Goal: Task Accomplishment & Management: Use online tool/utility

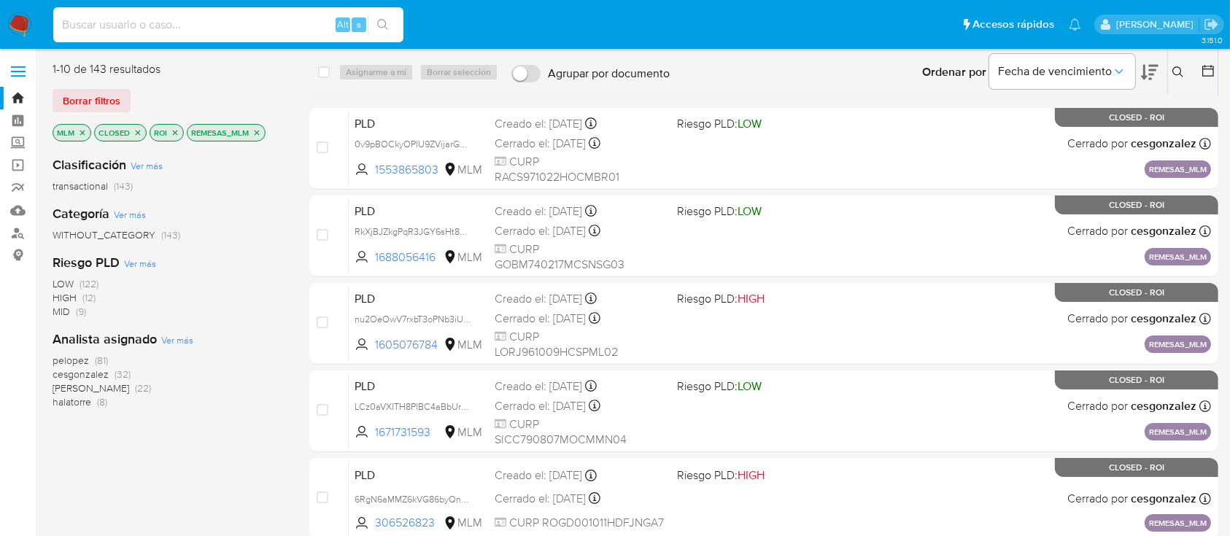
click at [160, 25] on input at bounding box center [228, 24] width 350 height 19
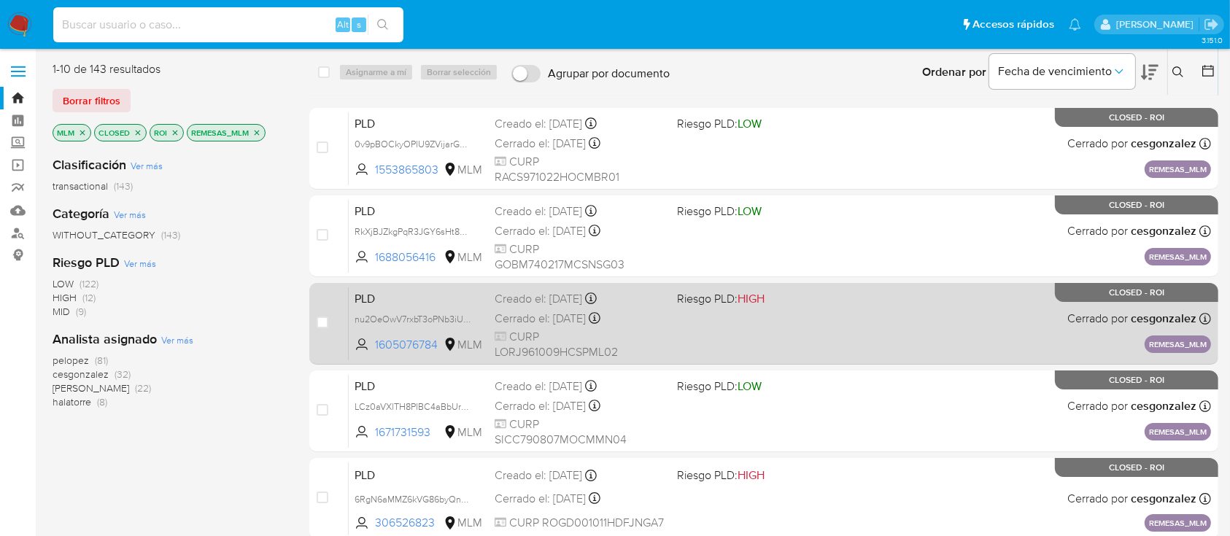
click at [846, 317] on div "PLD nu2OeOwV7rxbT3oPNb3iUhhs 1605076784 MLM Riesgo PLD: HIGH Creado el: 12/03/2…" at bounding box center [780, 324] width 862 height 74
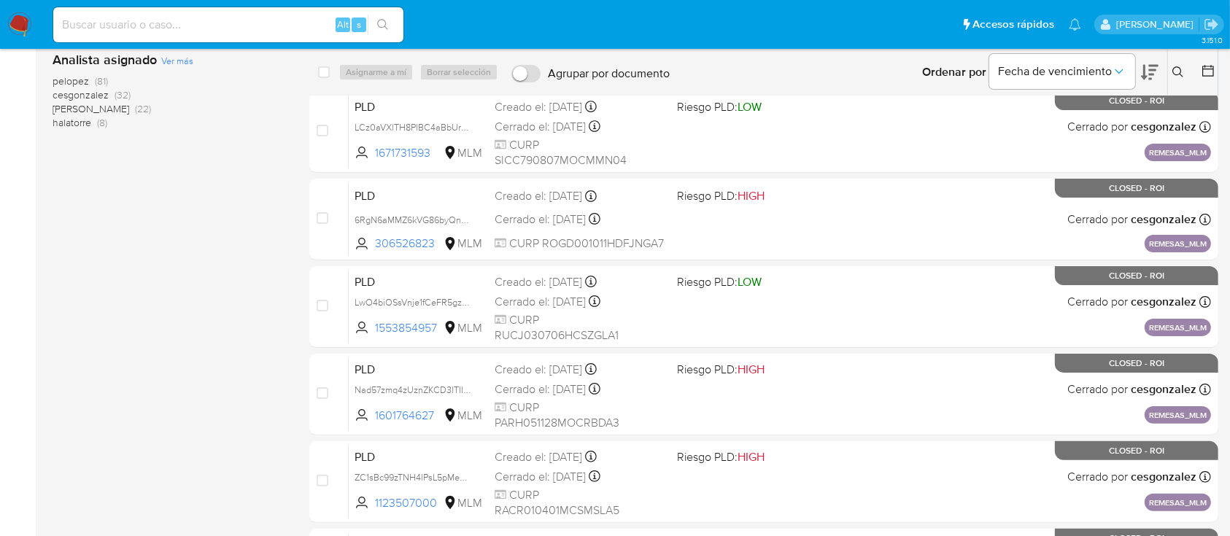
scroll to position [280, 0]
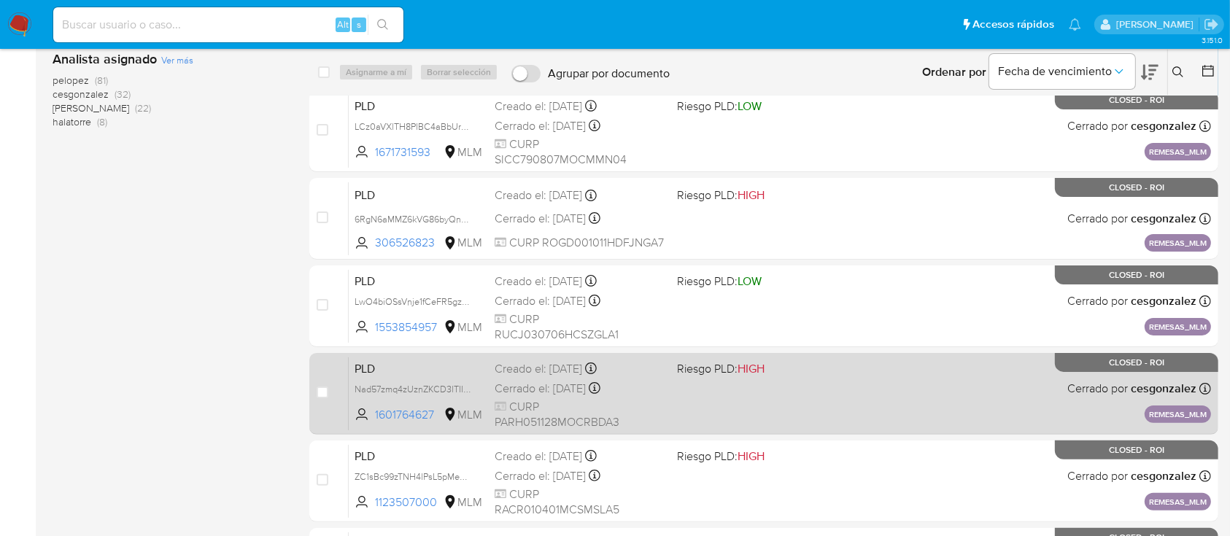
click at [719, 391] on div "PLD Nad57zmq4zUznZKCD3lTIIU5 1601764627 MLM Riesgo PLD: HIGH Creado el: 12/03/2…" at bounding box center [780, 394] width 862 height 74
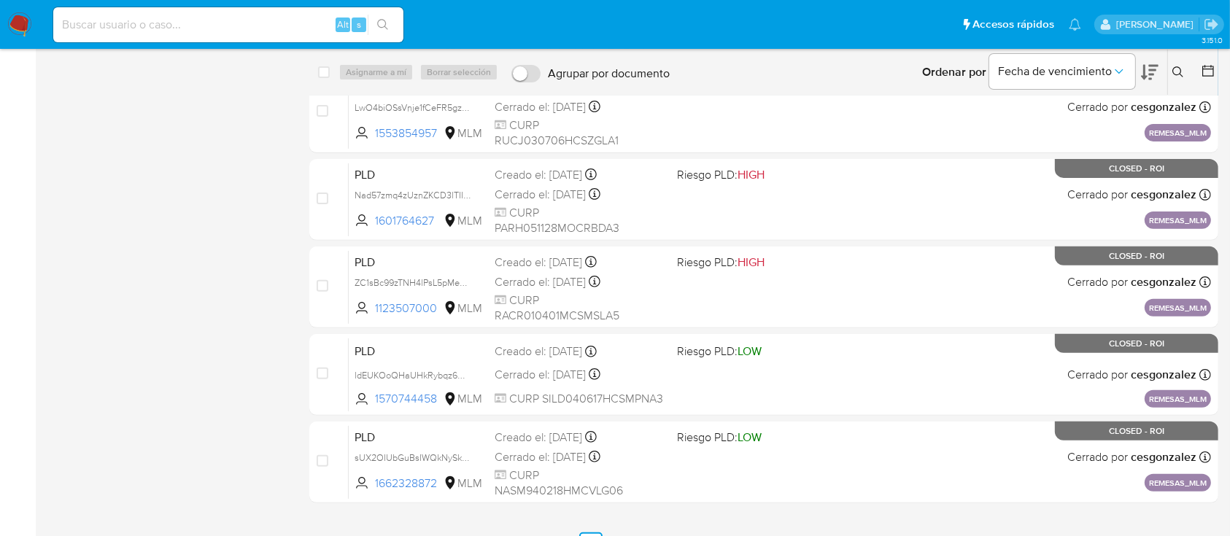
scroll to position [502, 0]
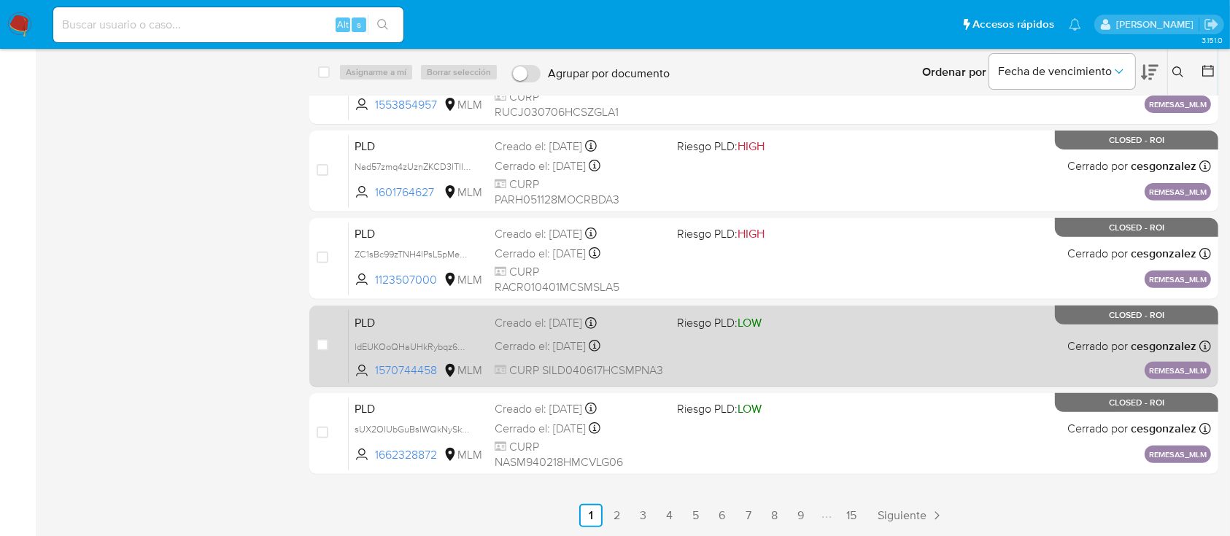
click at [871, 360] on div "PLD ldEUKOoQHaUHkRybqz6W45oL 1570744458 MLM Riesgo PLD: LOW Creado el: 12/03/20…" at bounding box center [780, 346] width 862 height 74
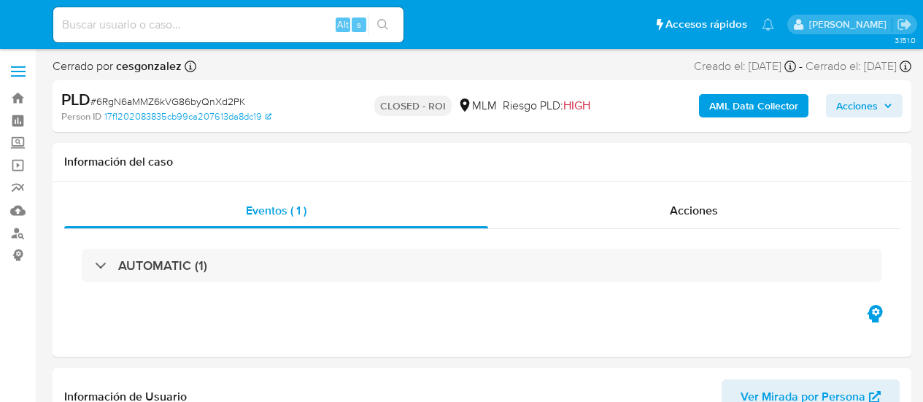
select select "10"
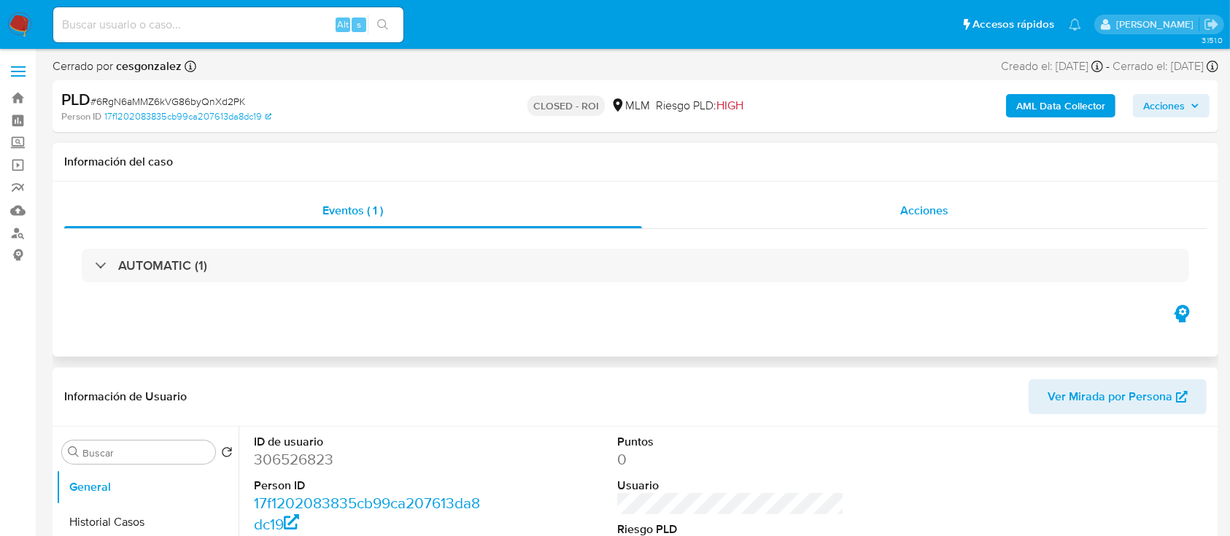
click at [843, 203] on div "Acciones" at bounding box center [924, 210] width 565 height 35
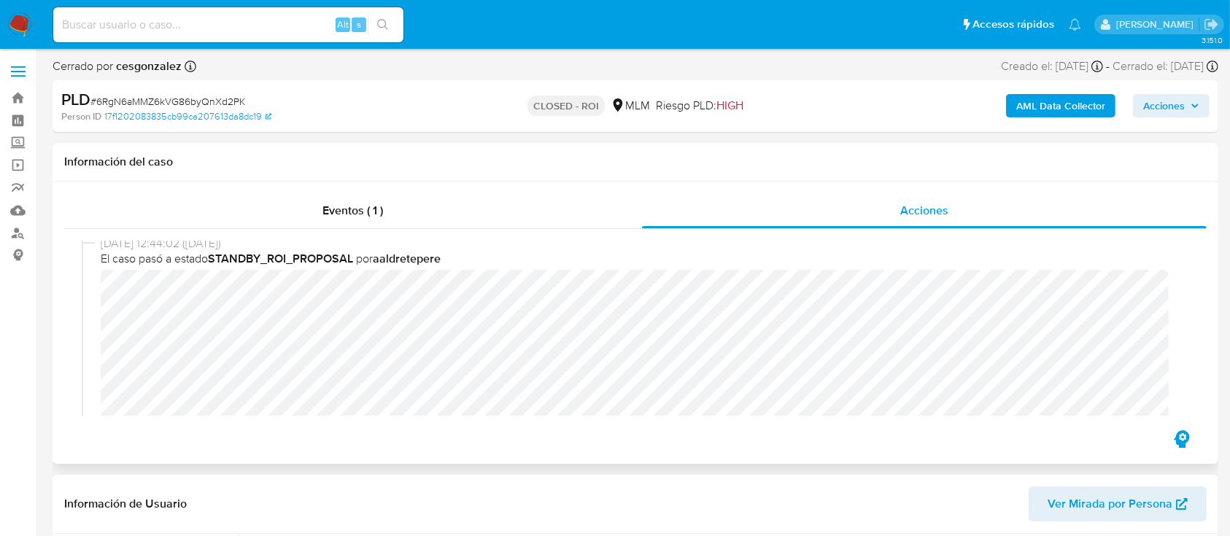
scroll to position [858, 0]
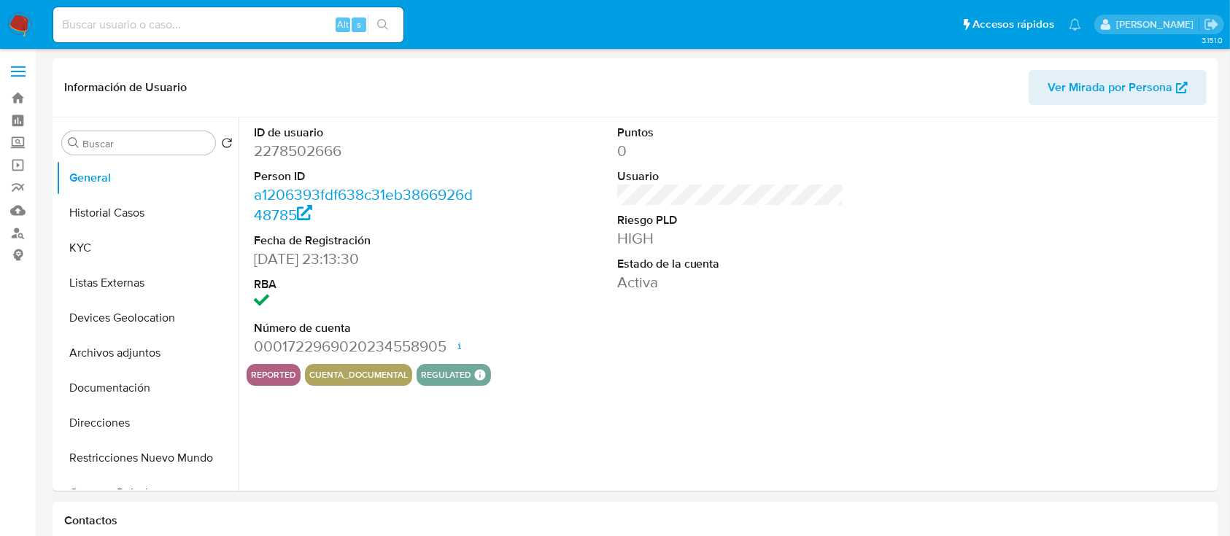
select select "10"
click at [25, 20] on img at bounding box center [19, 24] width 25 height 25
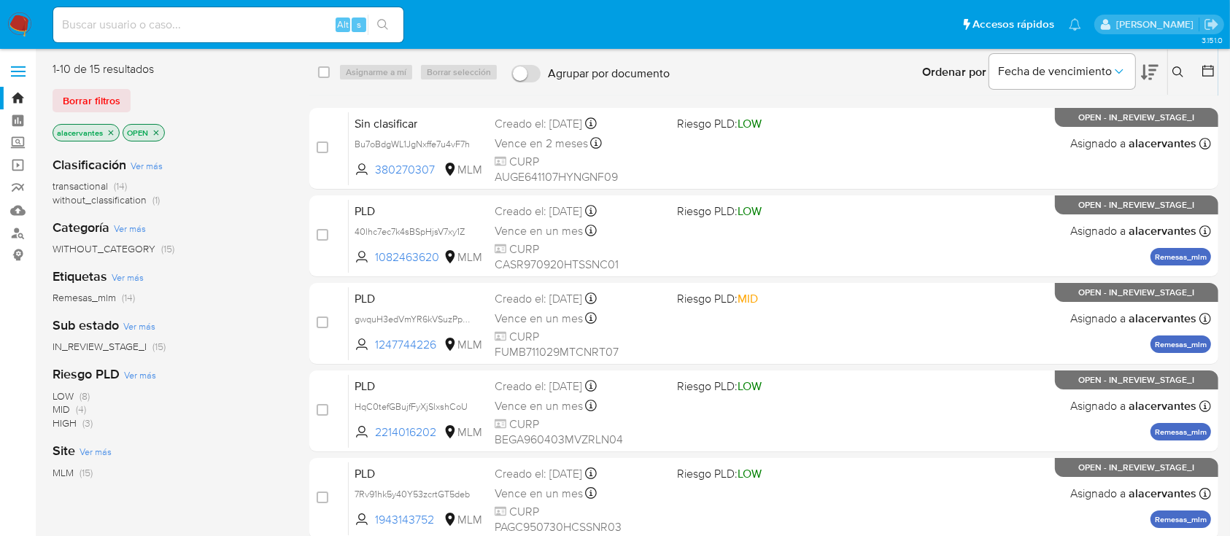
click at [1172, 69] on icon at bounding box center [1178, 72] width 12 height 12
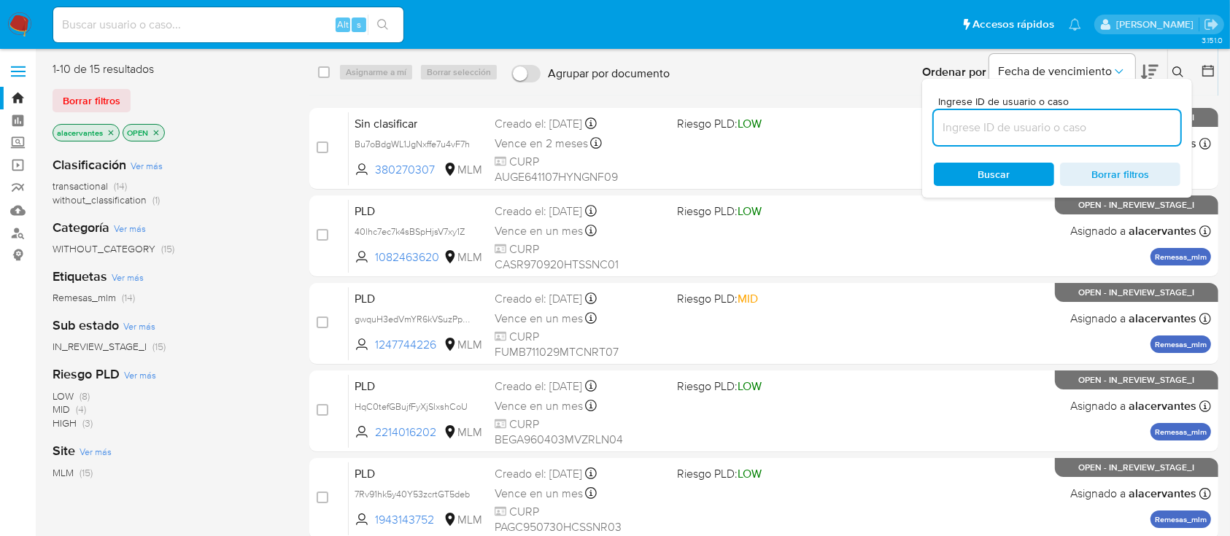
click at [1025, 131] on input at bounding box center [1056, 127] width 246 height 19
type input "1247744226"
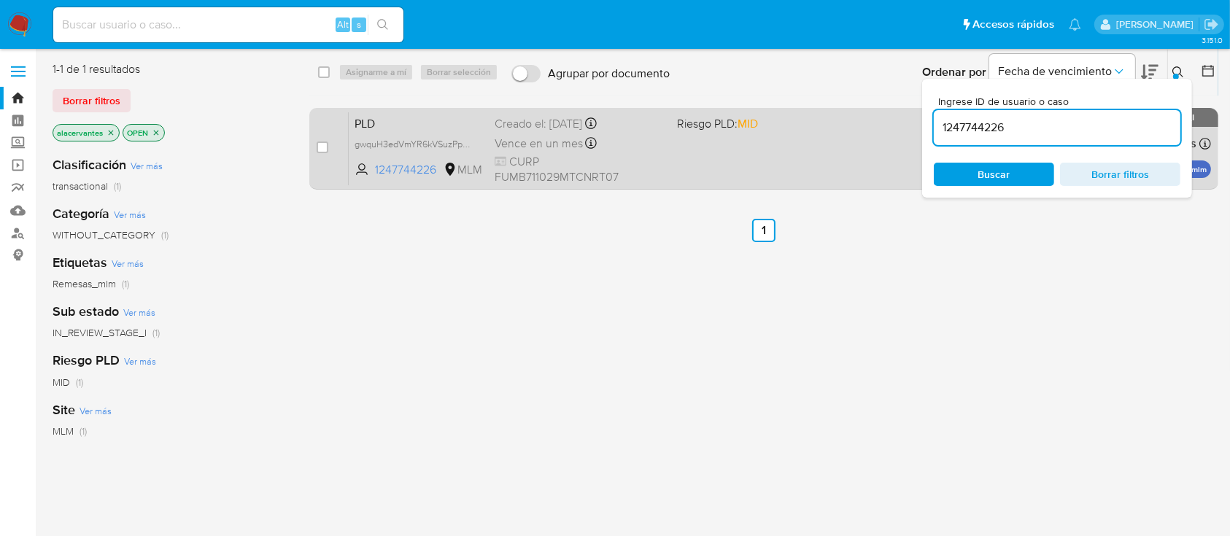
click at [756, 181] on div "PLD gwquH3edVmYR6kVSuzPpeIWd 1247744226 MLM Riesgo PLD: MID Creado el: 12/07/20…" at bounding box center [780, 149] width 862 height 74
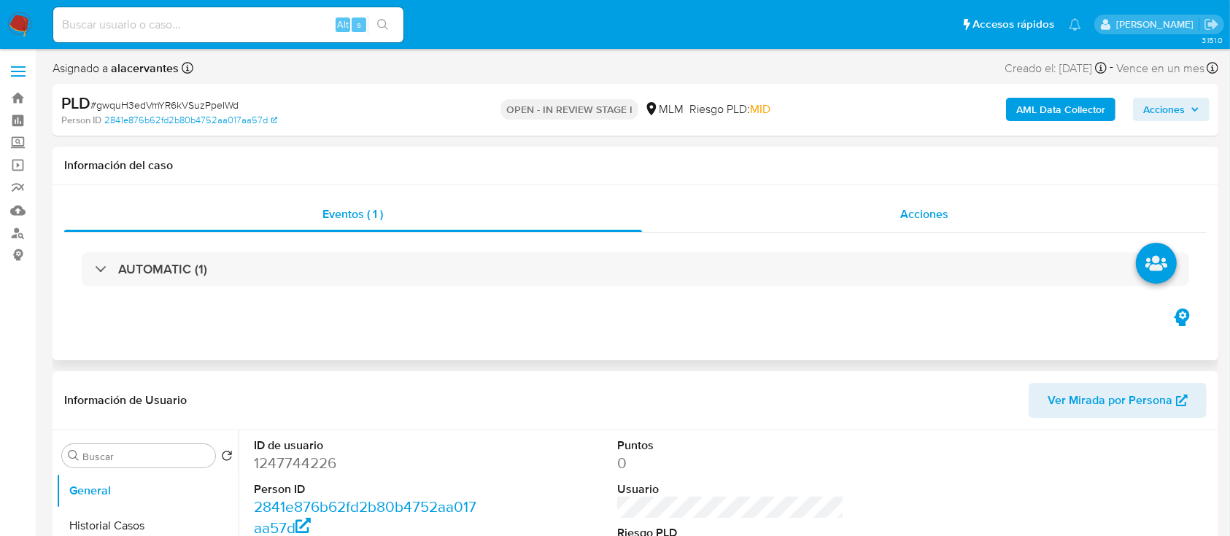
select select "10"
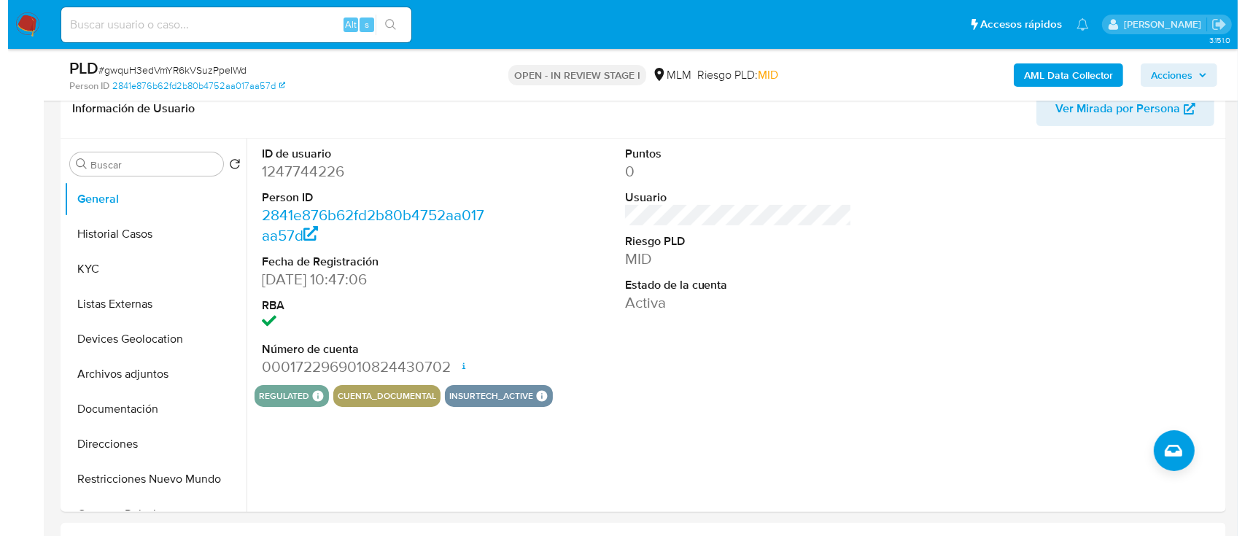
scroll to position [248, 0]
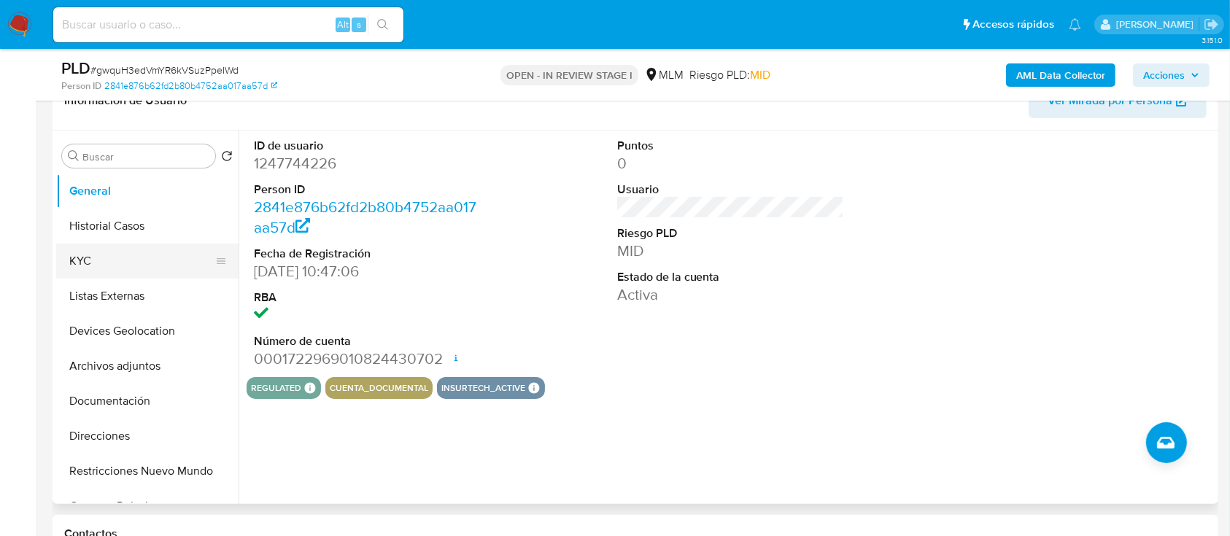
click at [86, 270] on button "KYC" at bounding box center [141, 261] width 171 height 35
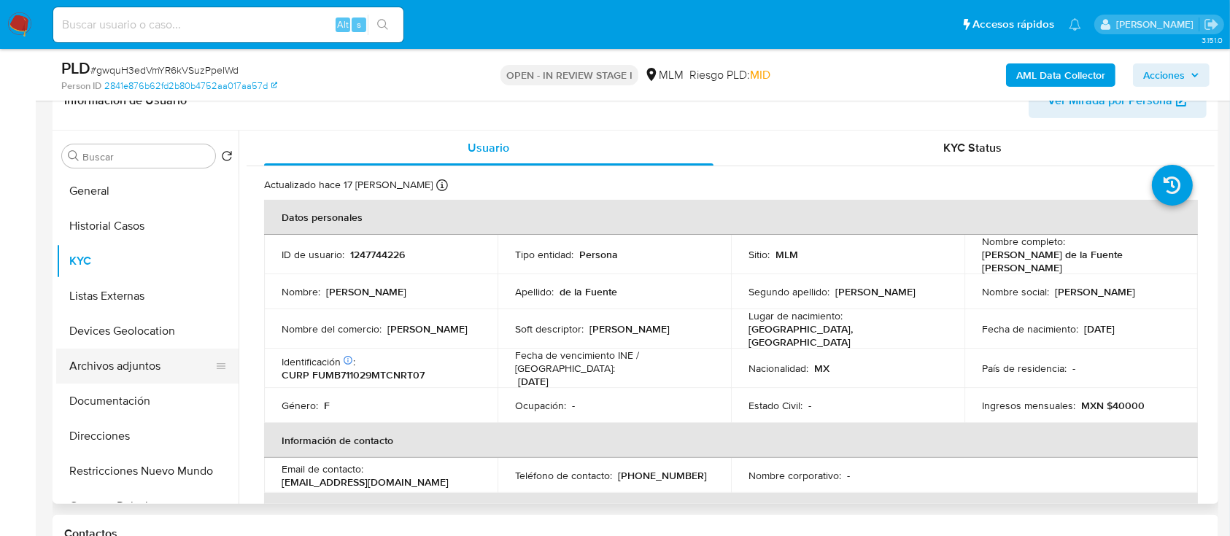
click at [123, 357] on button "Archivos adjuntos" at bounding box center [141, 366] width 171 height 35
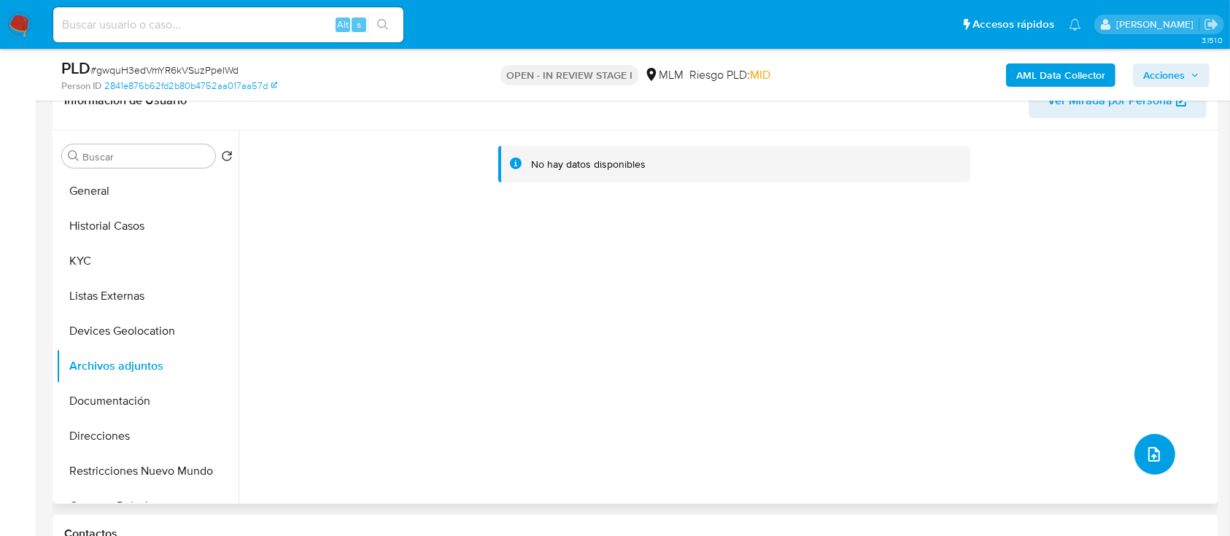
click at [1143, 462] on button "upload-file" at bounding box center [1154, 454] width 41 height 41
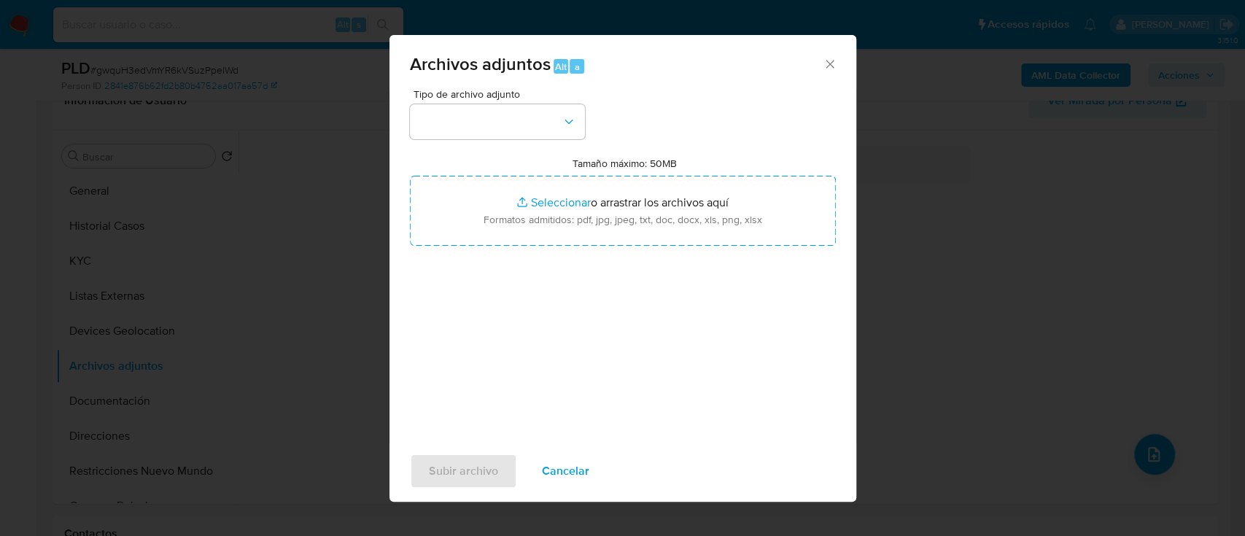
drag, startPoint x: 656, startPoint y: 220, endPoint x: 665, endPoint y: 249, distance: 30.5
click at [665, 249] on div "Tipo de archivo adjunto Tamaño máximo: 50MB Seleccionar archivos Seleccionar o …" at bounding box center [623, 261] width 426 height 344
click at [555, 139] on button "button" at bounding box center [497, 121] width 175 height 35
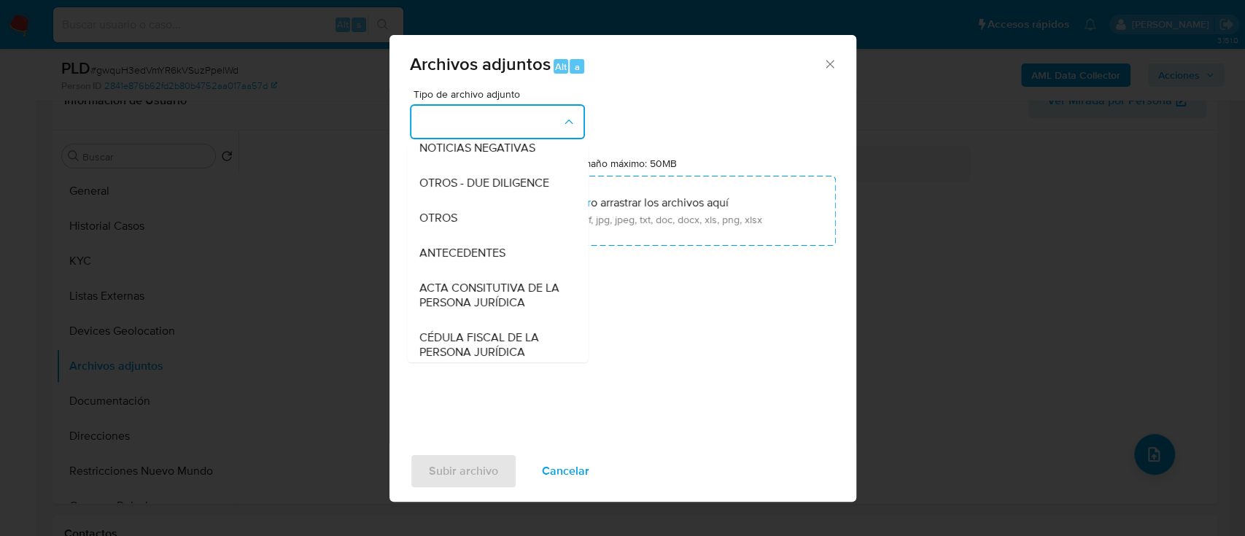
scroll to position [201, 0]
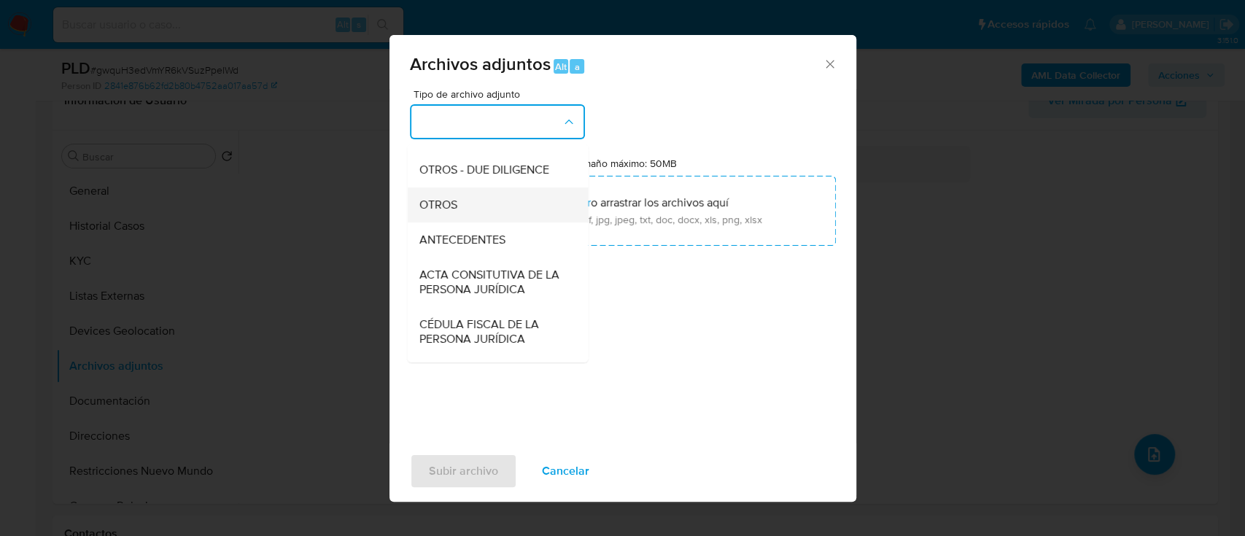
click at [506, 222] on div "OTROS" at bounding box center [493, 204] width 149 height 35
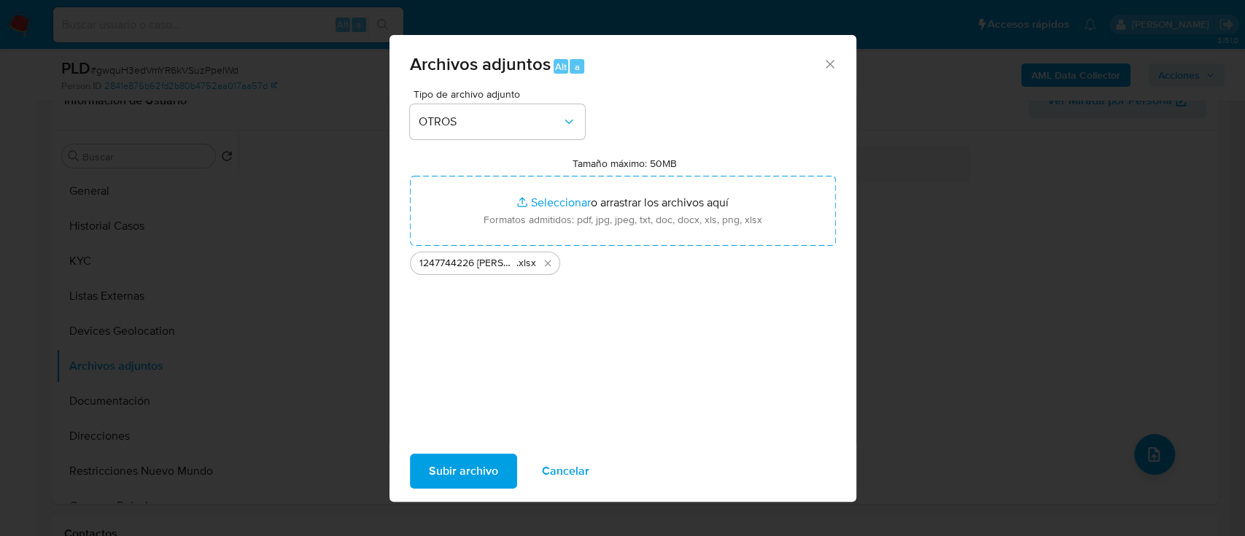
click at [476, 465] on span "Subir archivo" at bounding box center [463, 471] width 69 height 32
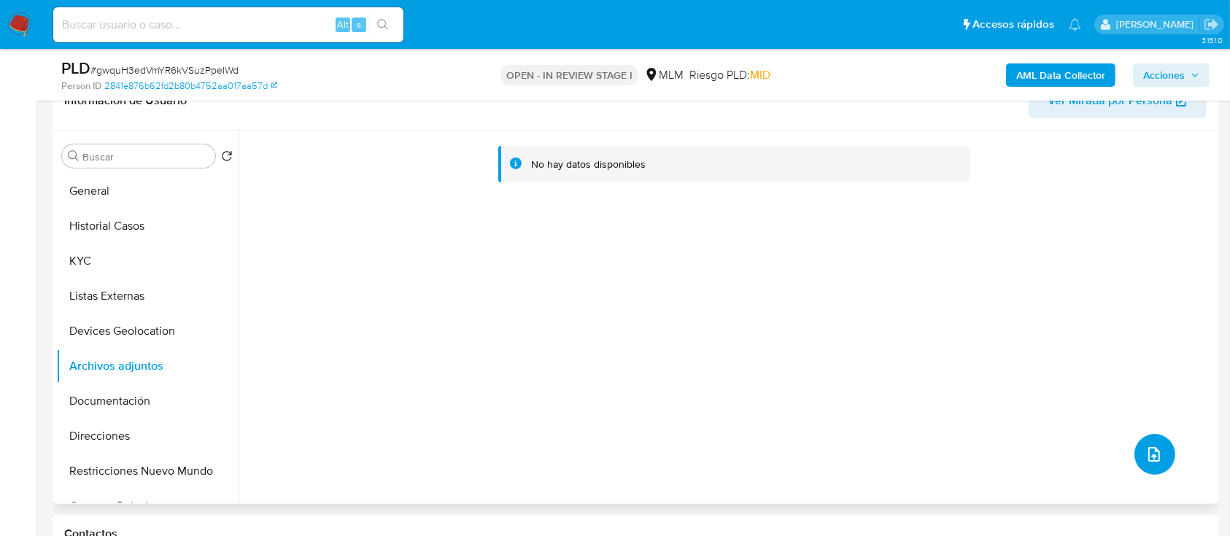
click at [1149, 449] on icon "upload-file" at bounding box center [1154, 455] width 18 height 18
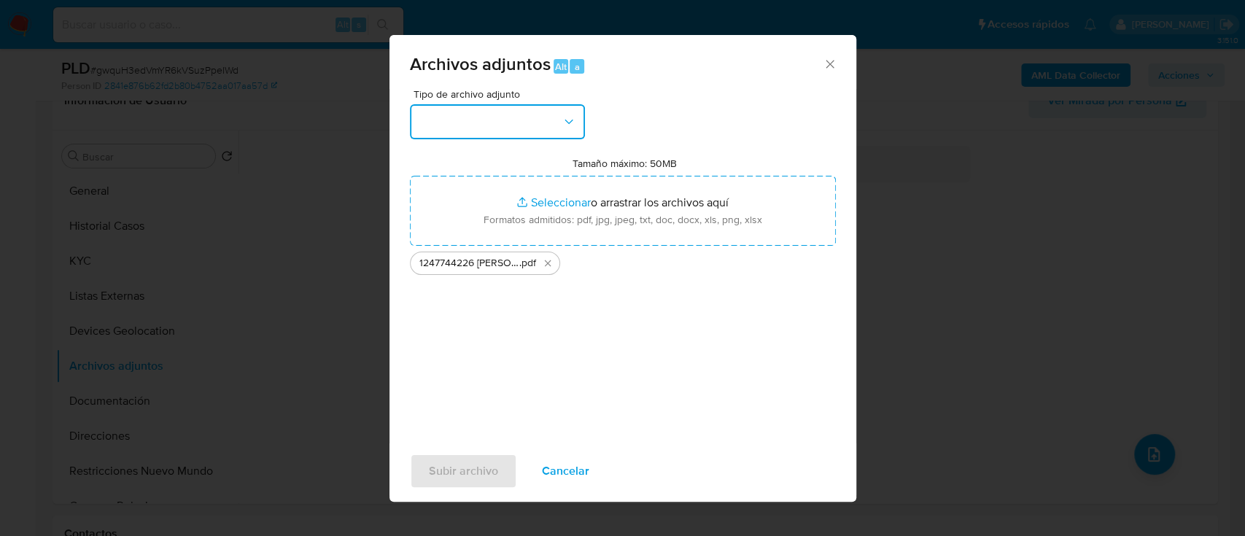
click at [569, 125] on icon "button" at bounding box center [569, 121] width 15 height 15
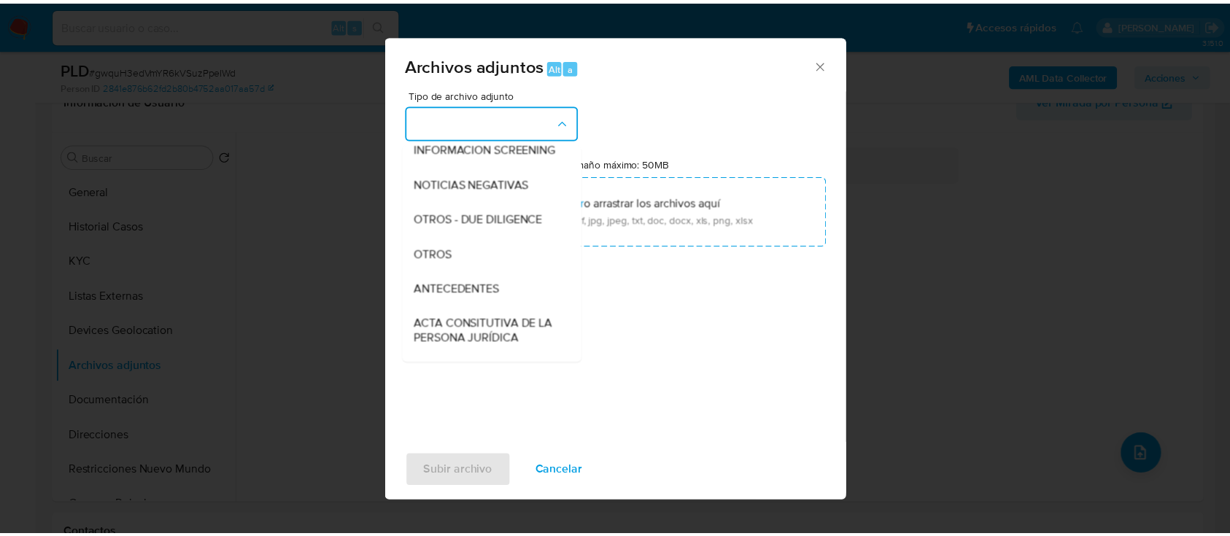
scroll to position [169, 0]
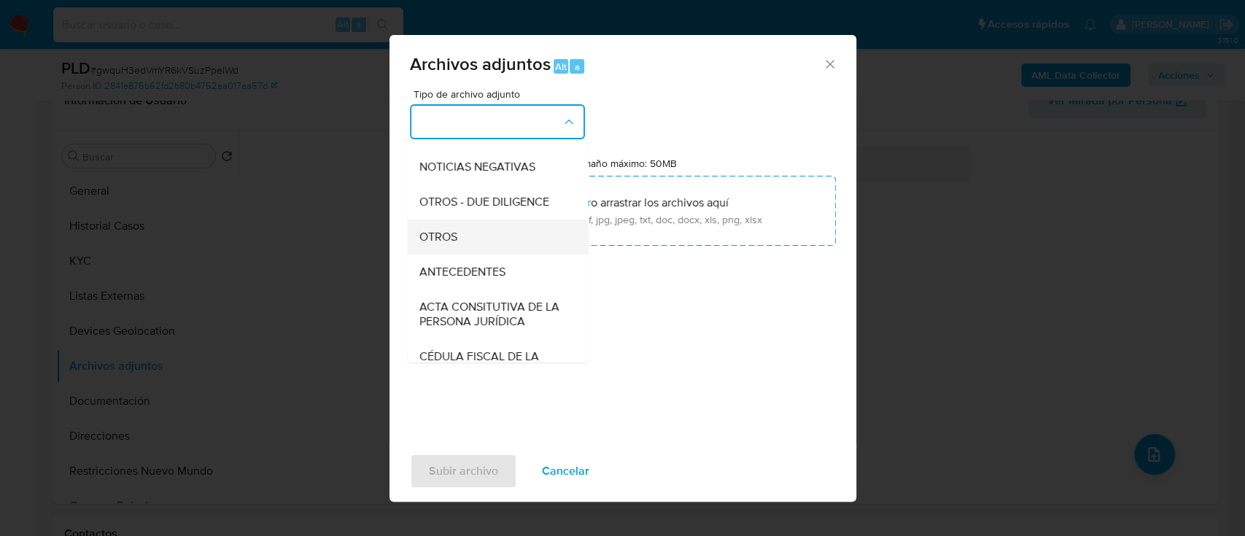
click at [475, 255] on div "OTROS" at bounding box center [493, 237] width 149 height 35
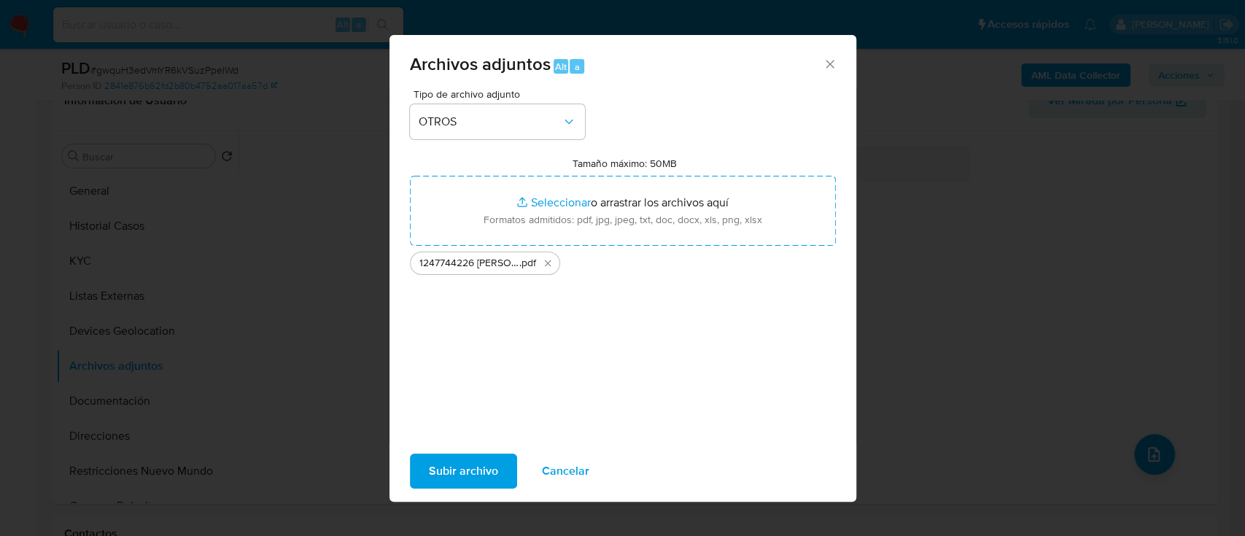
click at [483, 466] on span "Subir archivo" at bounding box center [463, 471] width 69 height 32
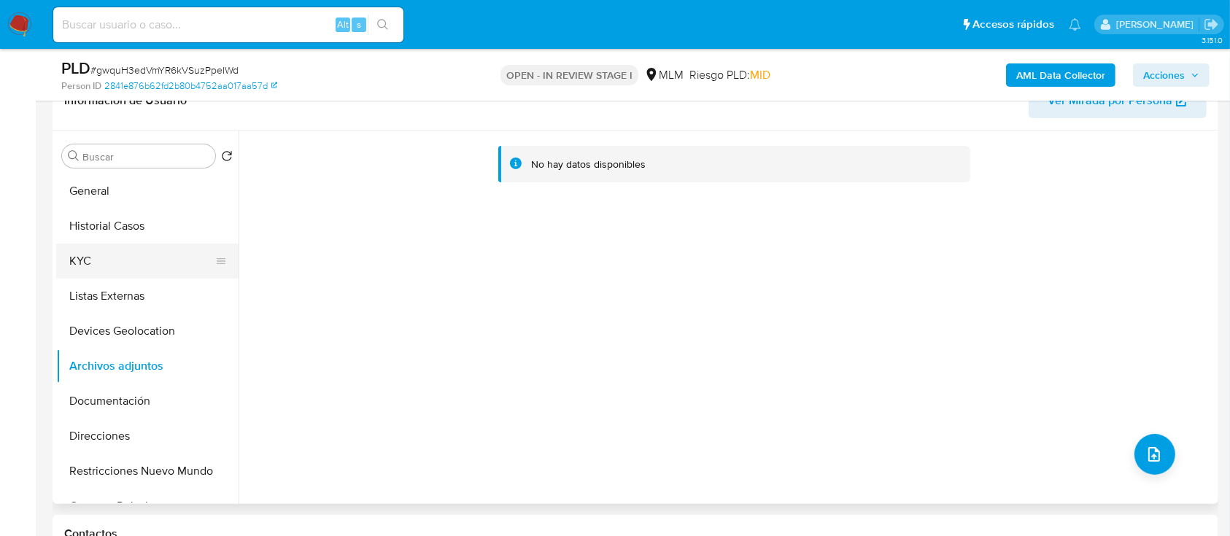
click at [76, 266] on button "KYC" at bounding box center [141, 261] width 171 height 35
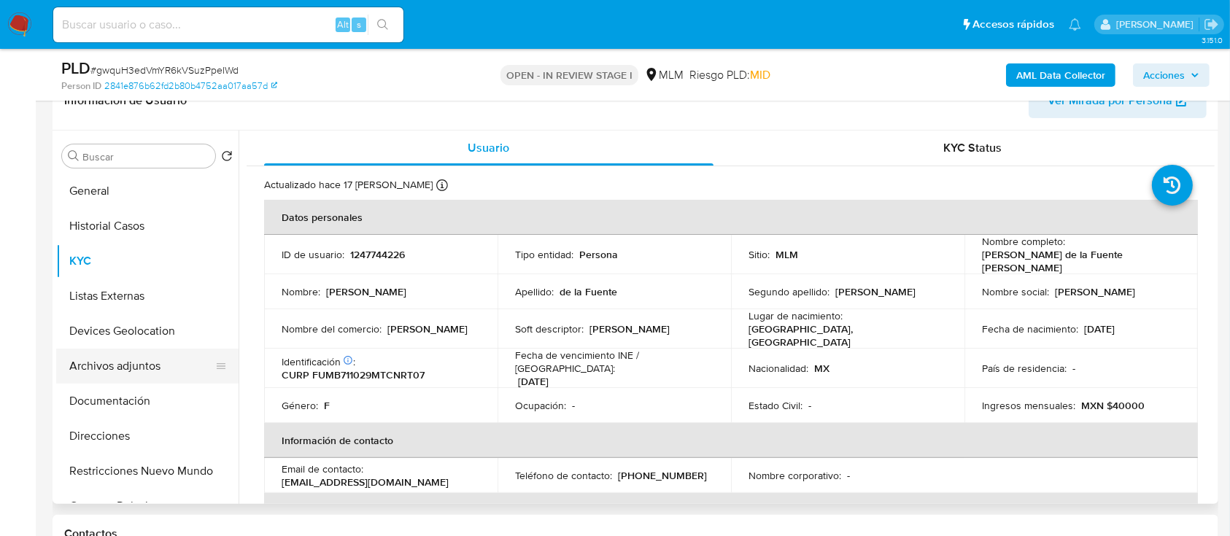
click at [112, 370] on button "Archivos adjuntos" at bounding box center [141, 366] width 171 height 35
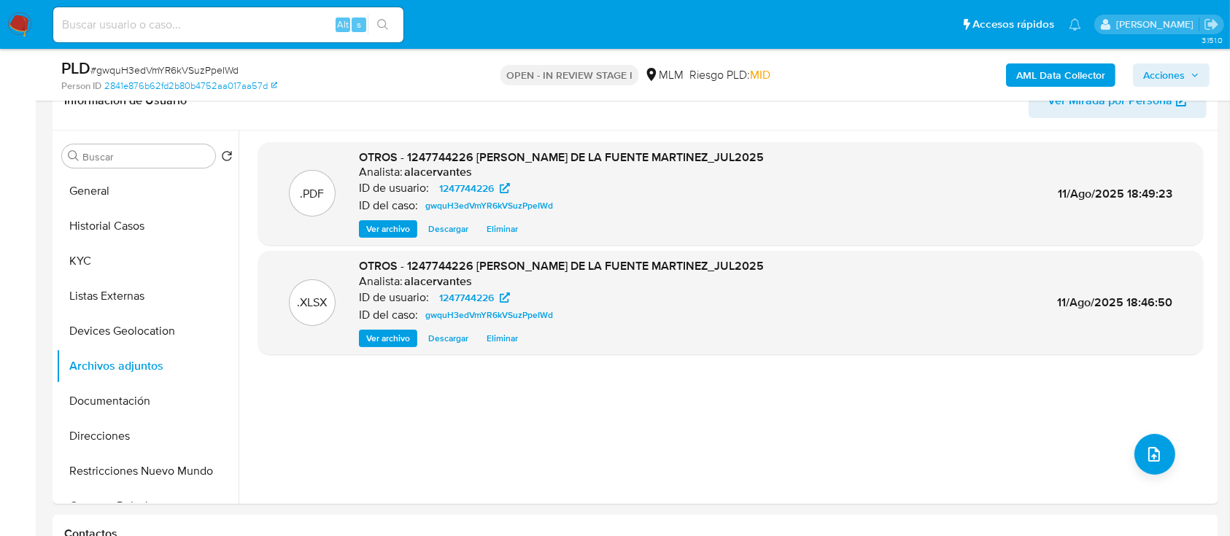
click at [1155, 66] on span "Acciones" at bounding box center [1164, 74] width 42 height 23
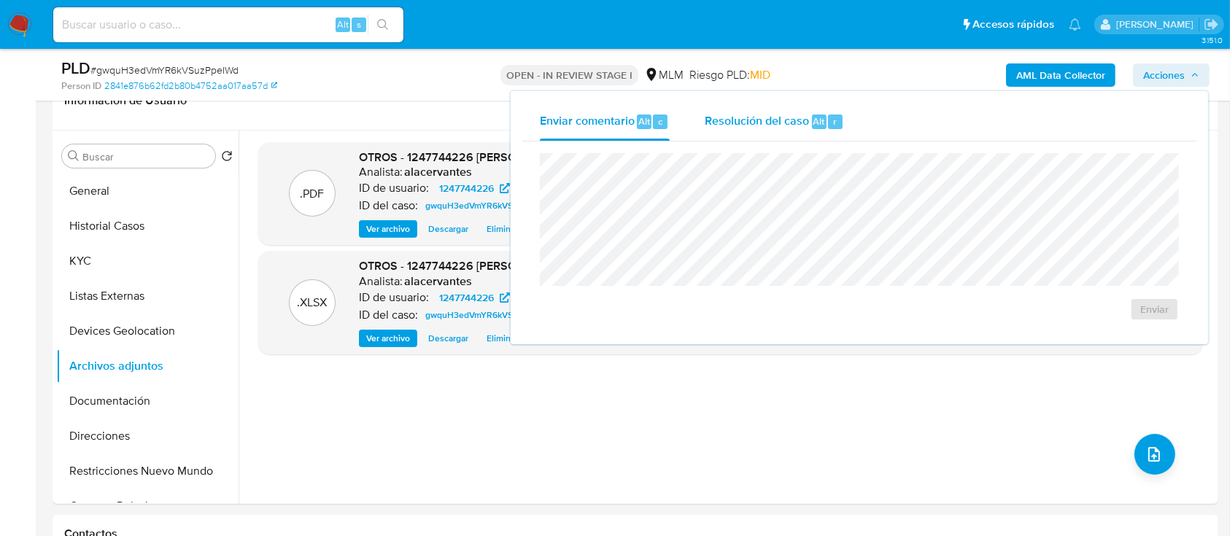
click at [830, 131] on div "Resolución del caso Alt r" at bounding box center [773, 122] width 139 height 38
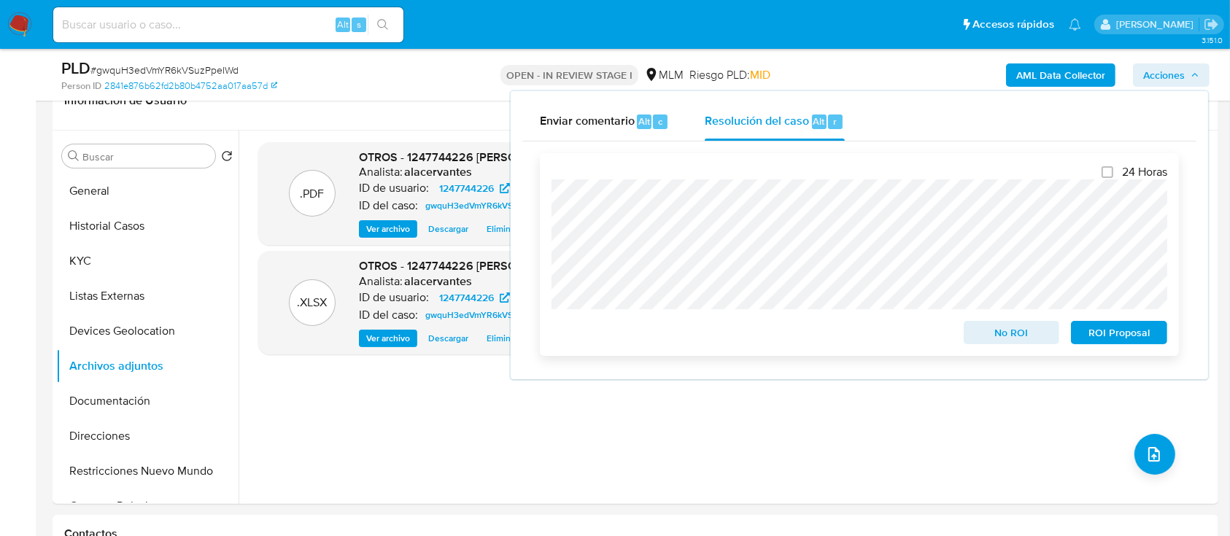
click at [1016, 335] on span "No ROI" at bounding box center [1012, 332] width 76 height 20
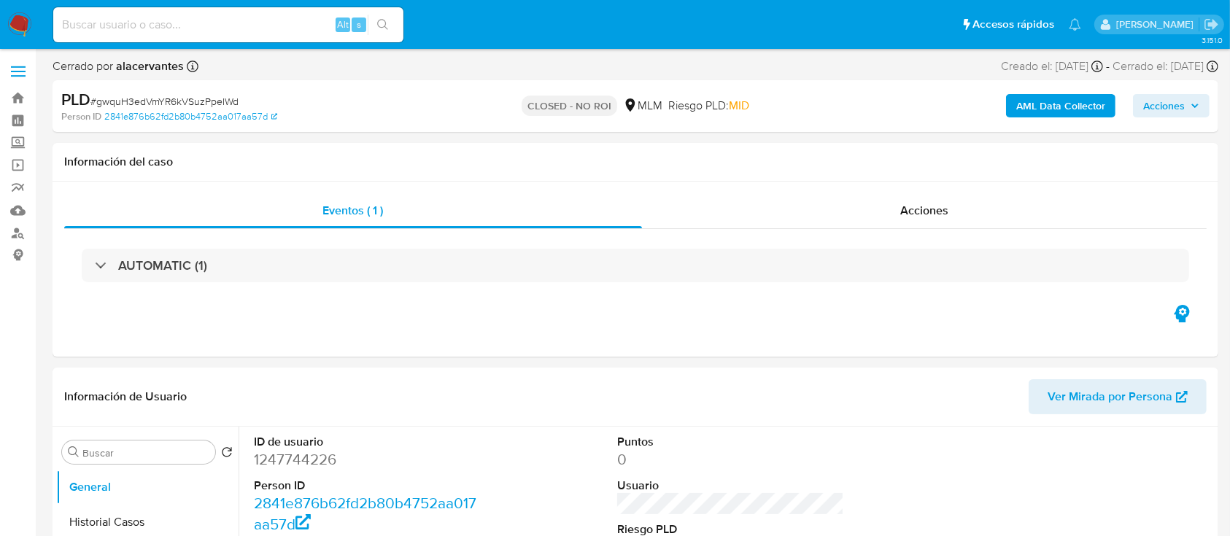
click at [19, 31] on img at bounding box center [19, 24] width 25 height 25
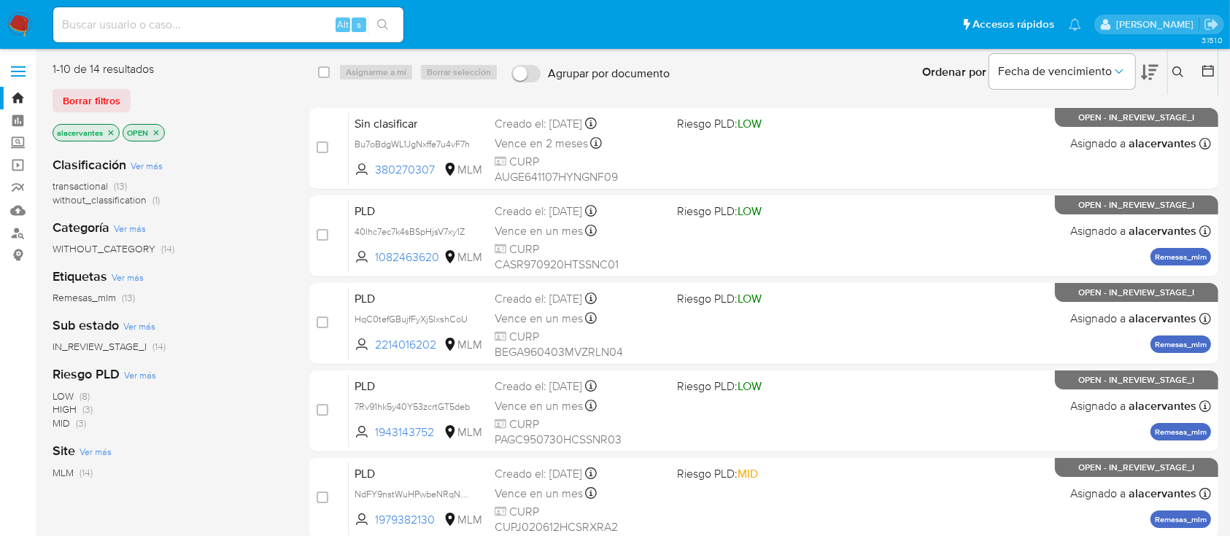
click at [123, 206] on span "without_classification" at bounding box center [100, 200] width 94 height 15
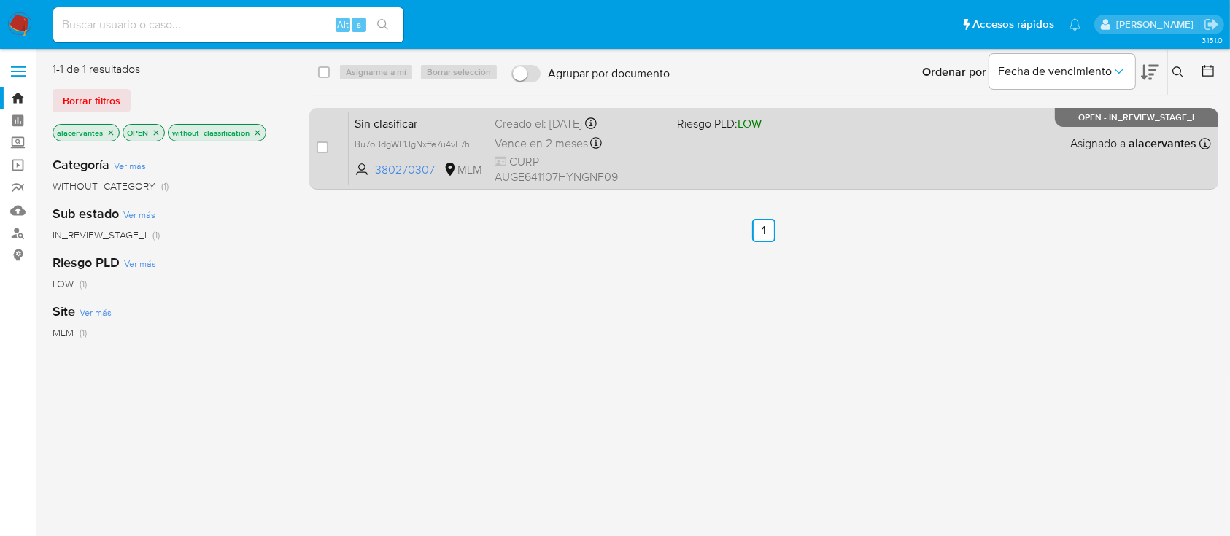
click at [710, 134] on div "Sin clasificar Bu7oBdgWL1JgNxffe7u4vF7h 380270307 MLM Riesgo PLD: LOW Creado el…" at bounding box center [780, 149] width 862 height 74
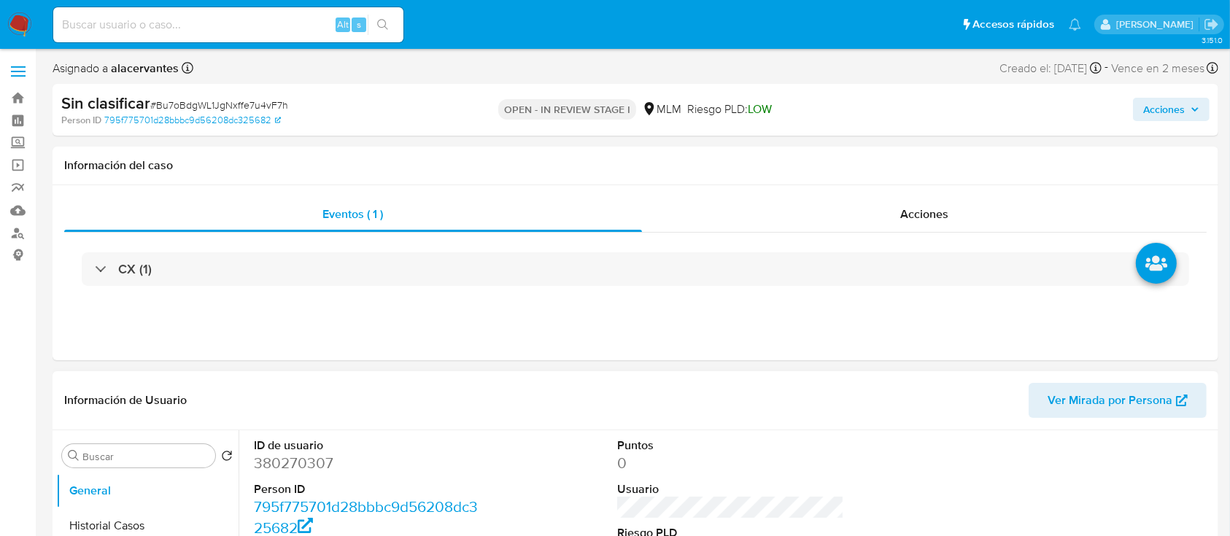
select select "10"
click at [158, 519] on button "Historial Casos" at bounding box center [141, 525] width 171 height 35
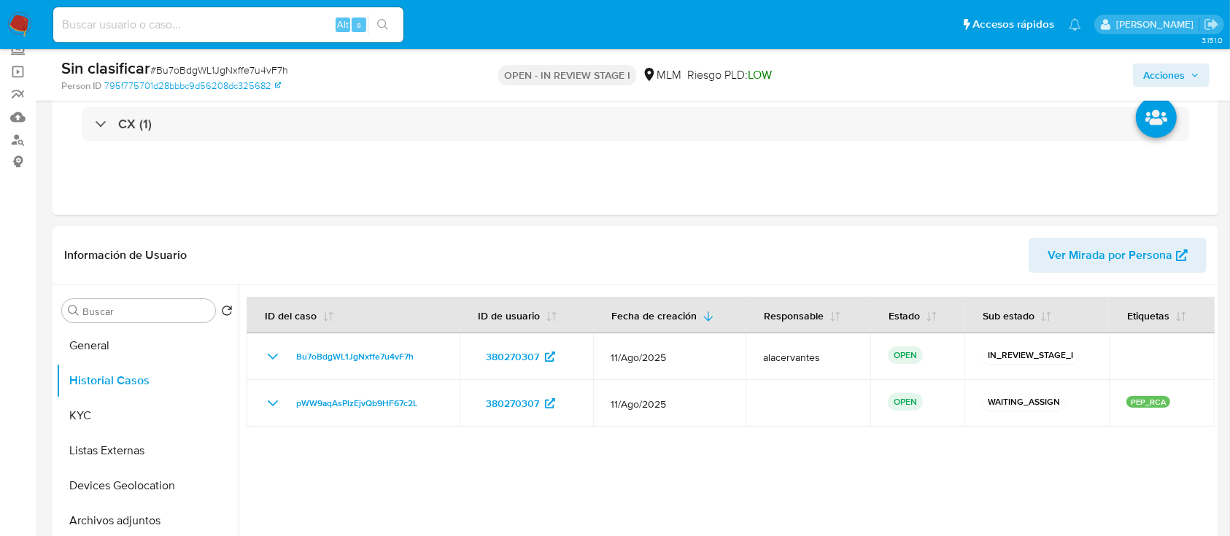
scroll to position [96, 0]
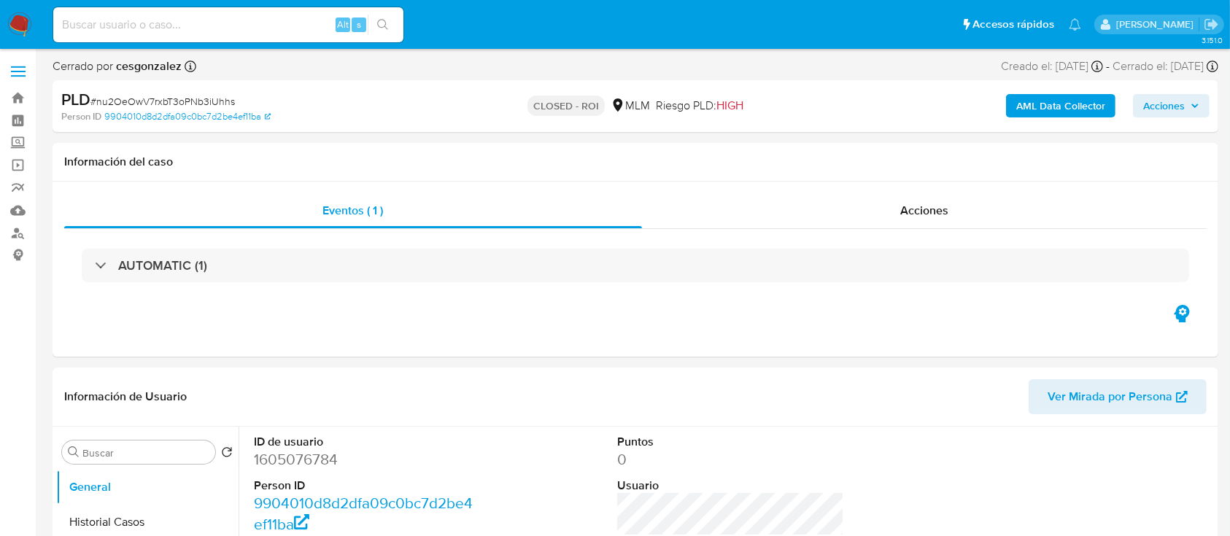
select select "10"
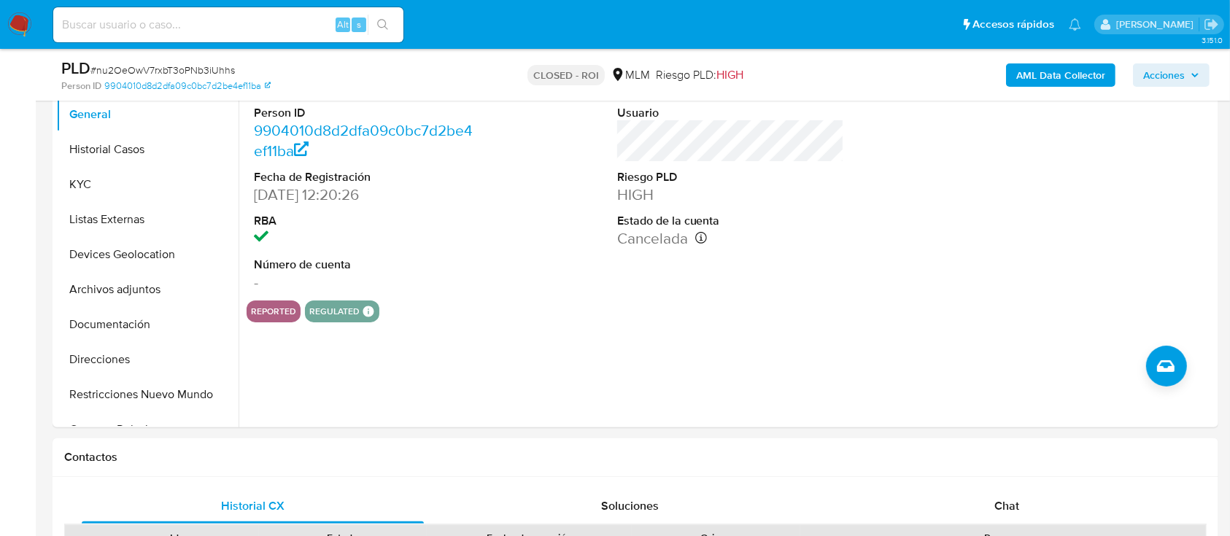
scroll to position [323, 0]
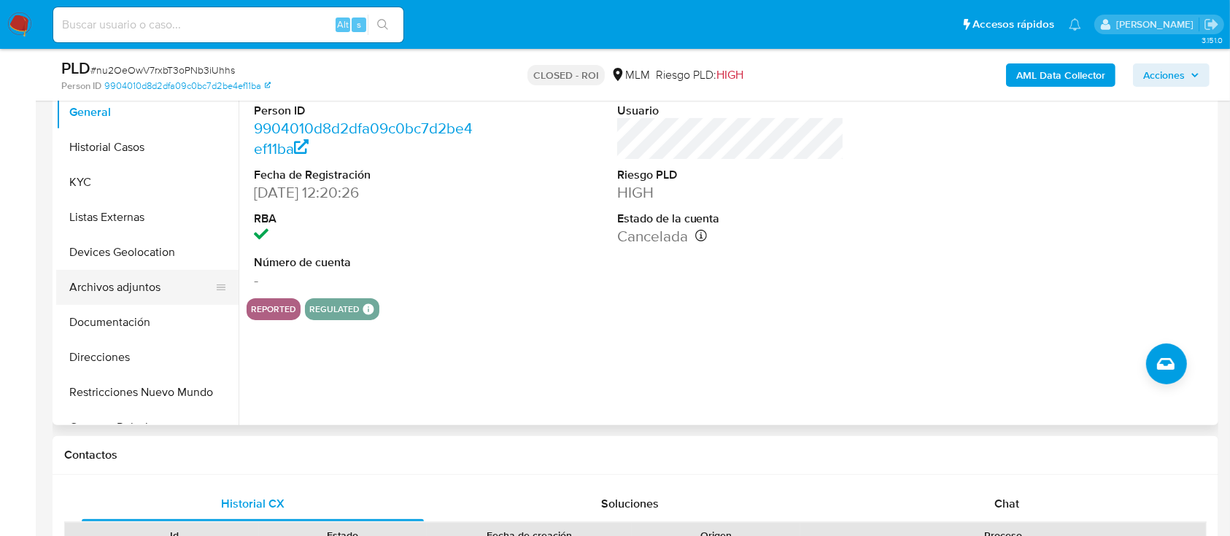
click at [119, 287] on button "Archivos adjuntos" at bounding box center [141, 287] width 171 height 35
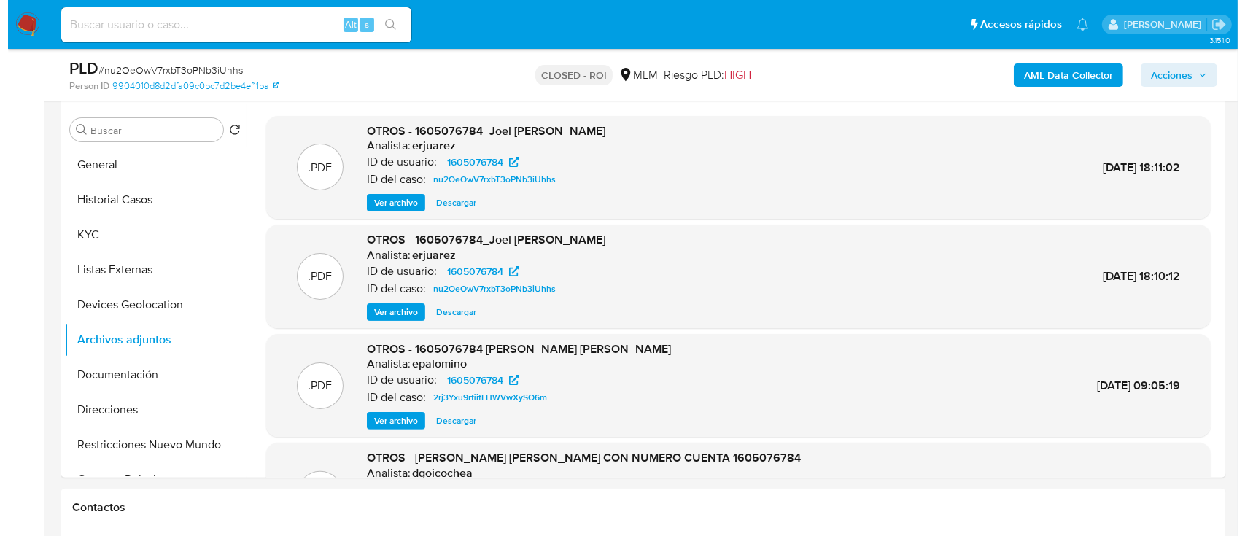
scroll to position [264, 0]
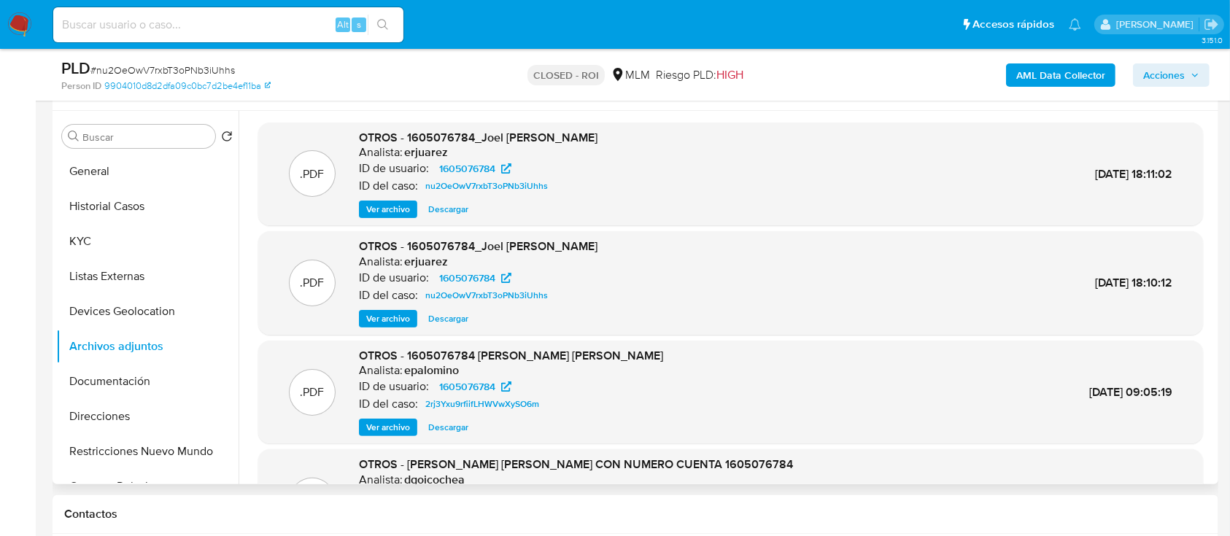
click at [390, 203] on span "Ver archivo" at bounding box center [388, 209] width 44 height 15
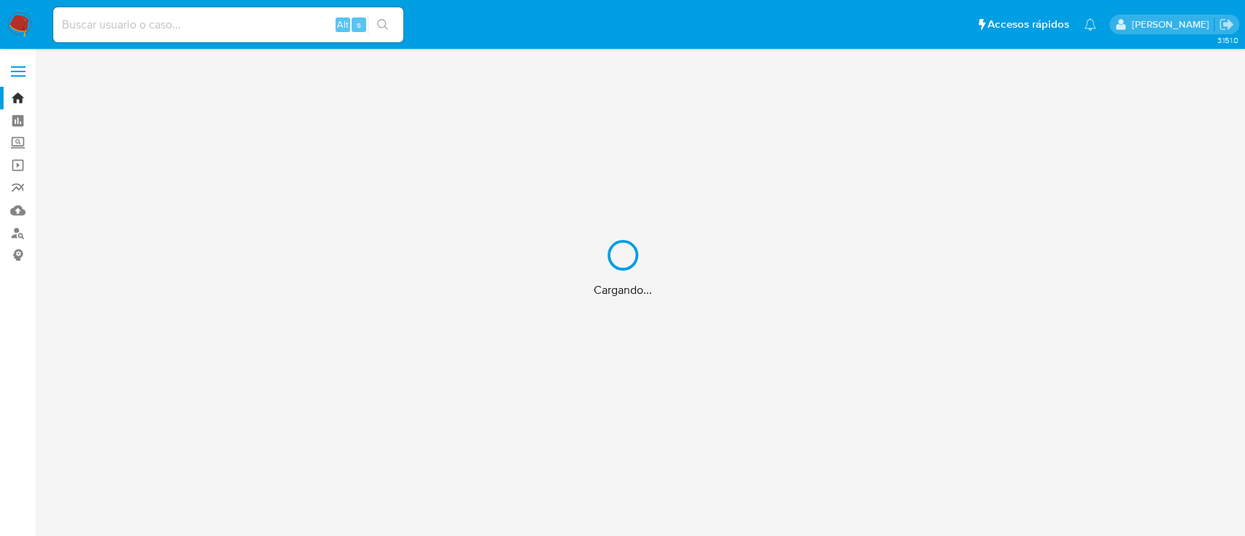
click at [219, 26] on div "Cargando..." at bounding box center [622, 268] width 1245 height 536
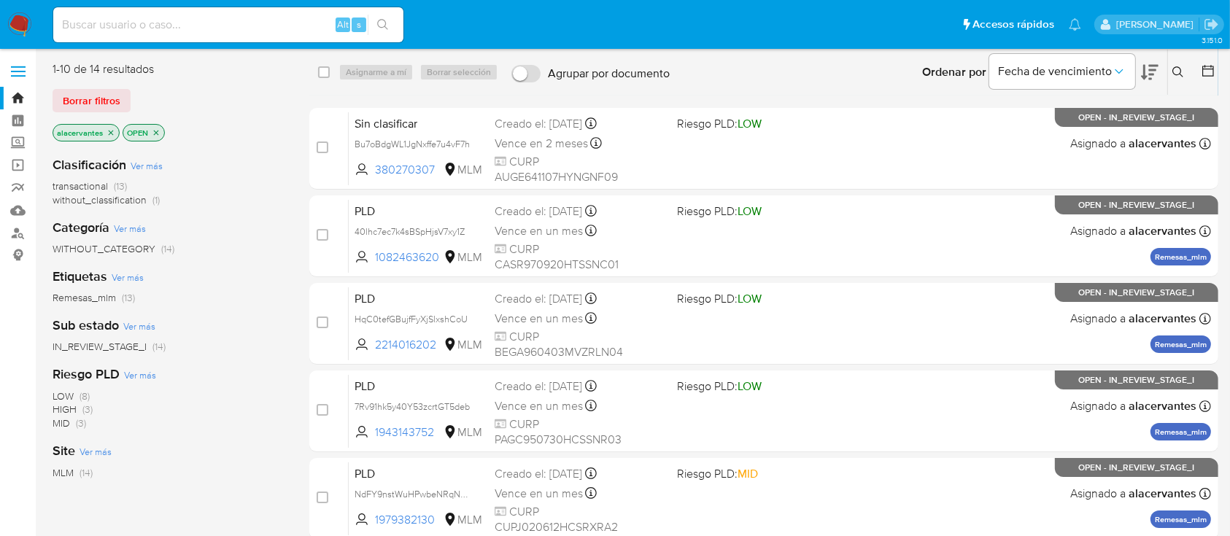
click at [121, 34] on div "Alt s" at bounding box center [228, 24] width 350 height 35
click at [104, 28] on input at bounding box center [228, 24] width 350 height 19
type input "2297129971"
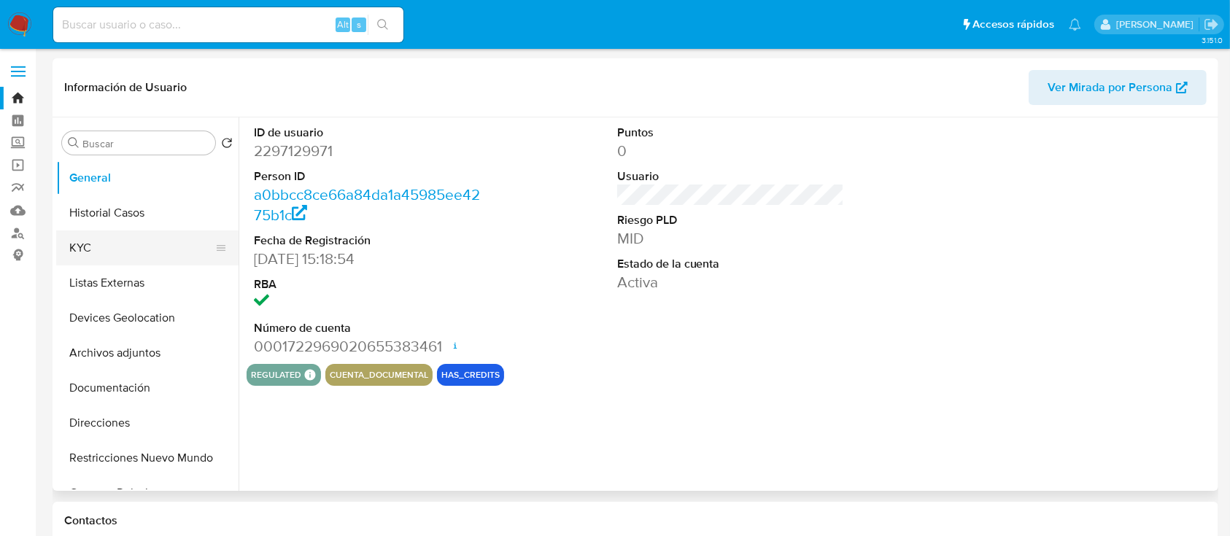
select select "10"
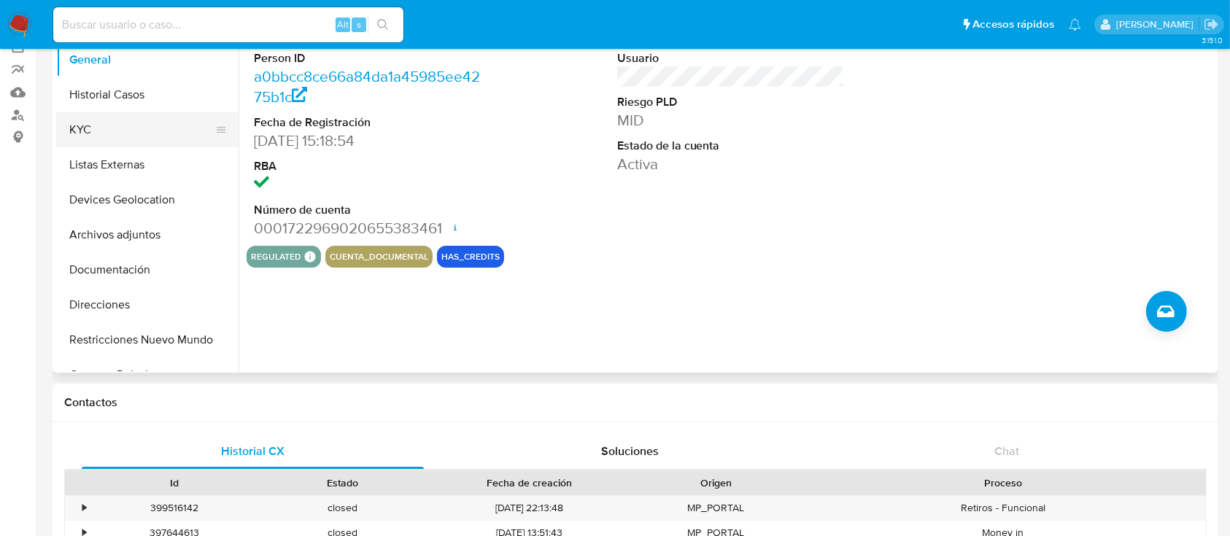
click at [93, 124] on button "KYC" at bounding box center [141, 129] width 171 height 35
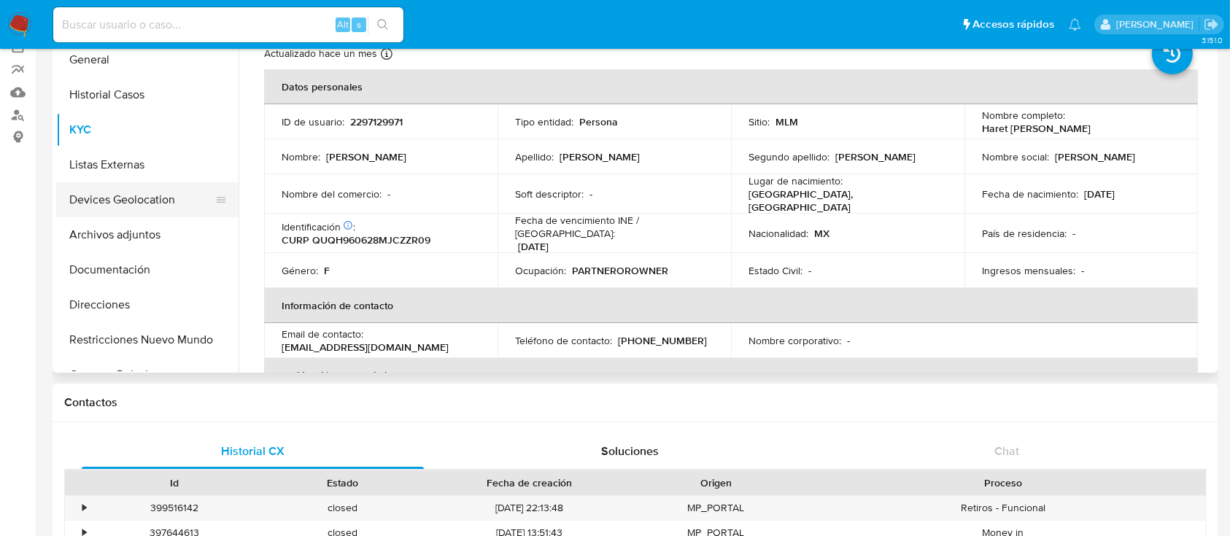
click at [136, 198] on button "Devices Geolocation" at bounding box center [141, 199] width 171 height 35
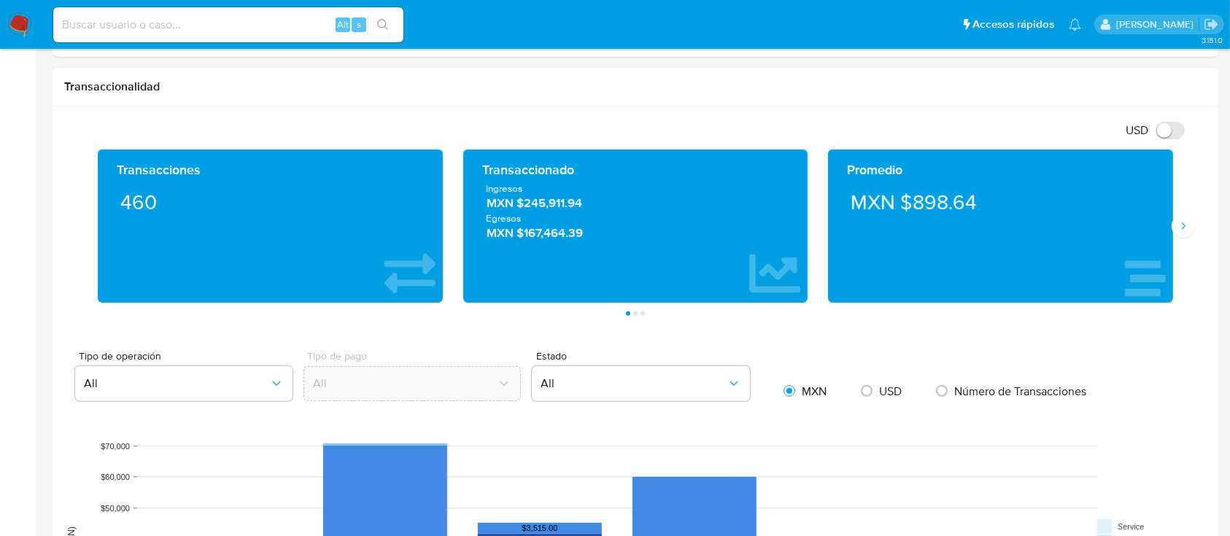
scroll to position [722, 0]
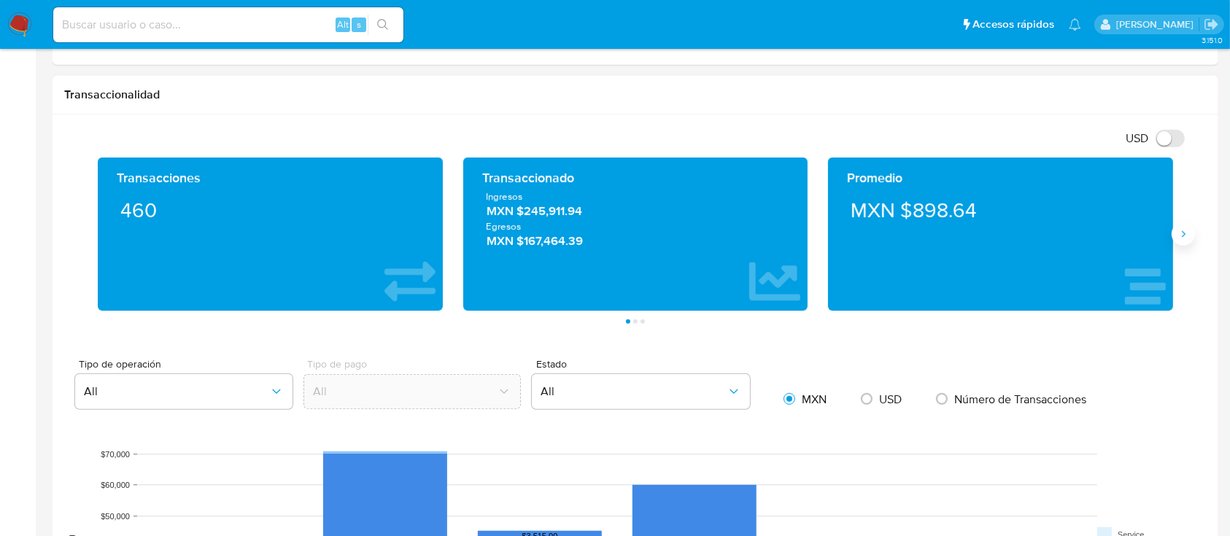
click at [1181, 234] on icon "Siguiente" at bounding box center [1183, 234] width 12 height 12
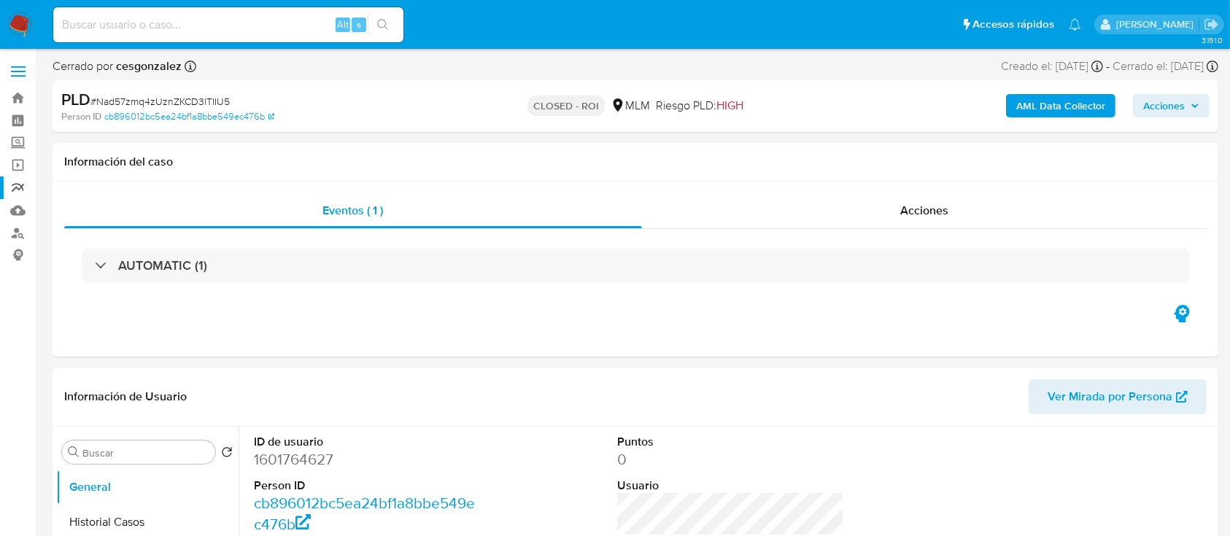
select select "10"
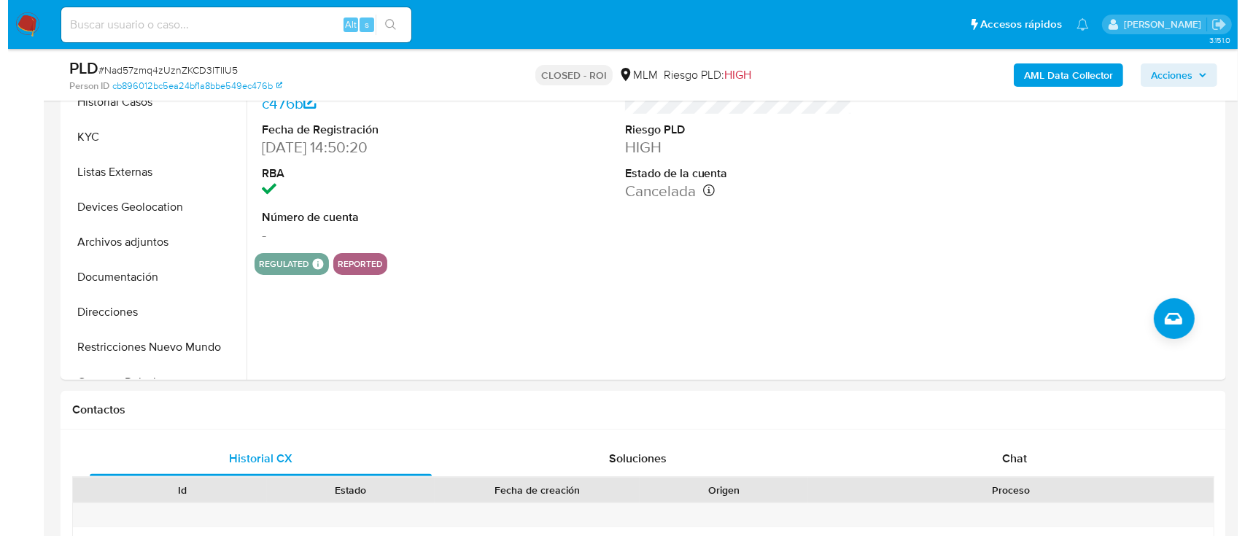
scroll to position [372, 0]
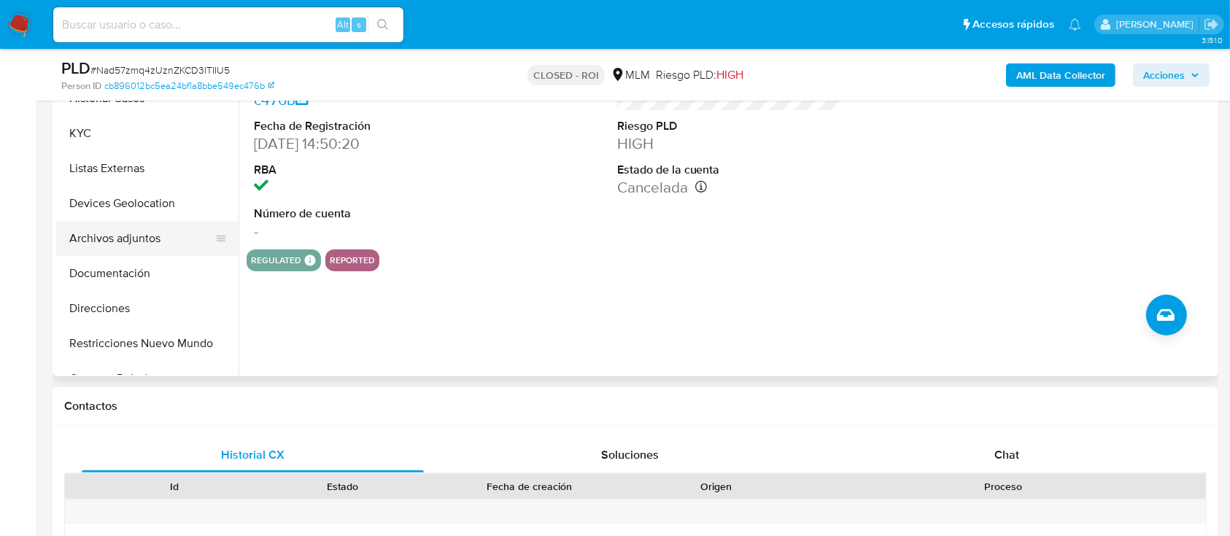
click at [158, 230] on button "Archivos adjuntos" at bounding box center [141, 238] width 171 height 35
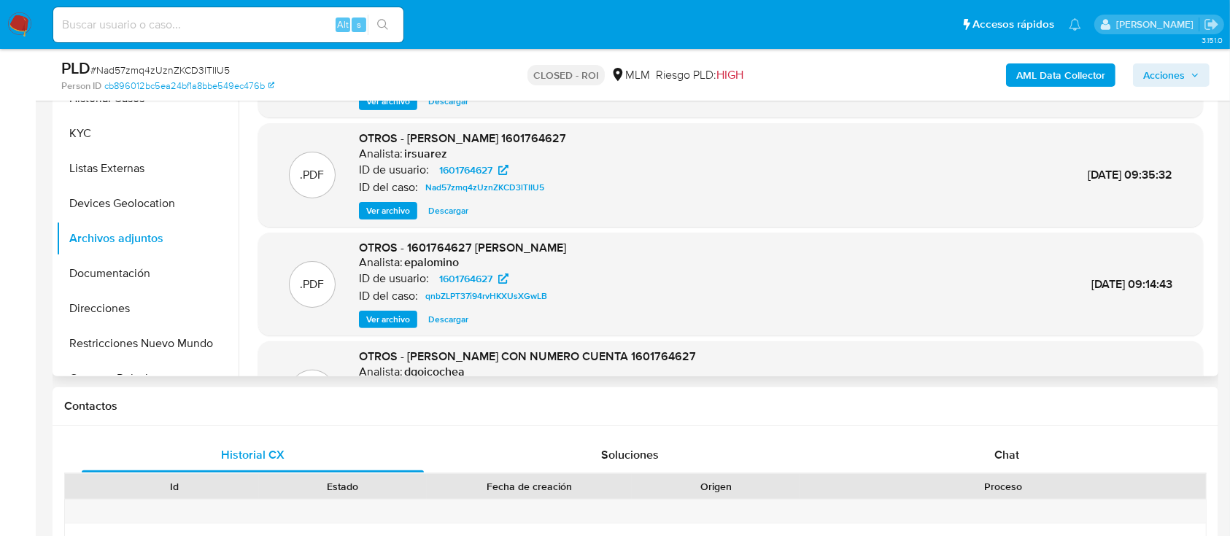
click at [381, 209] on span "Ver archivo" at bounding box center [388, 210] width 44 height 15
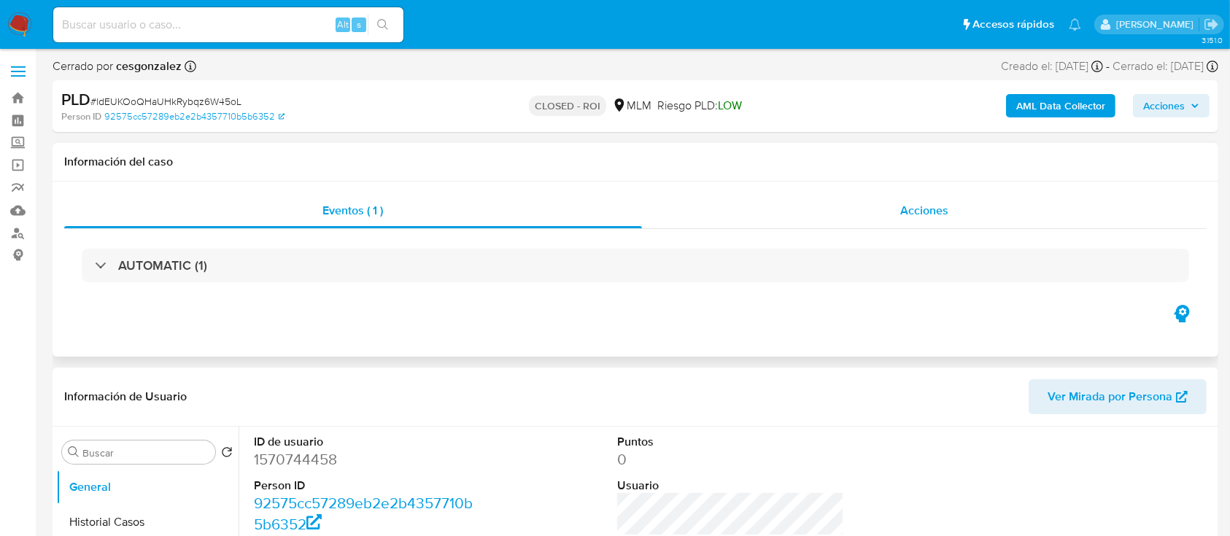
select select "10"
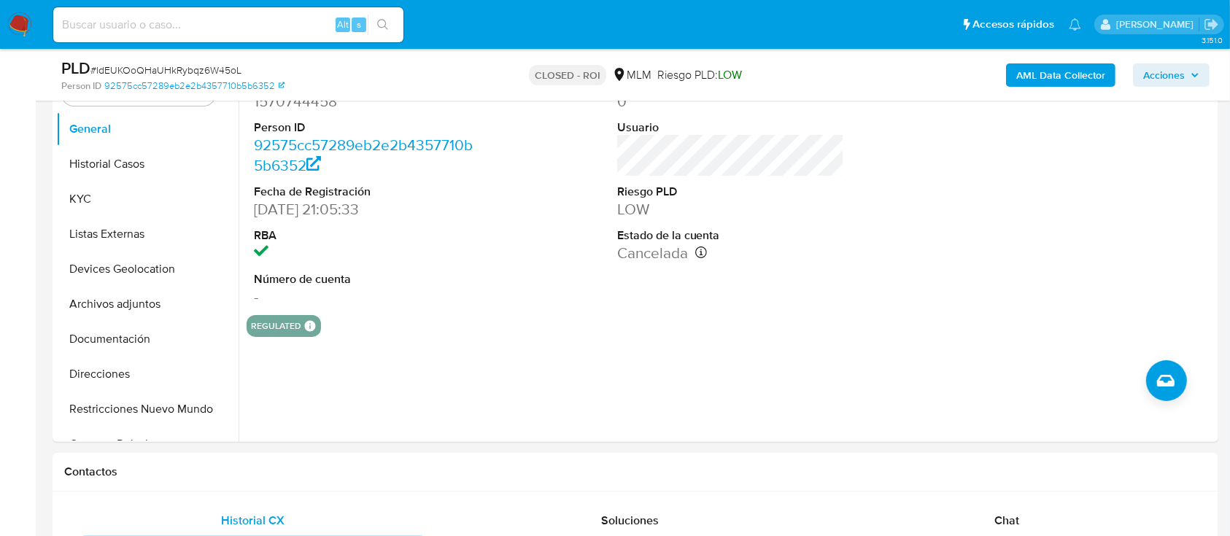
scroll to position [313, 0]
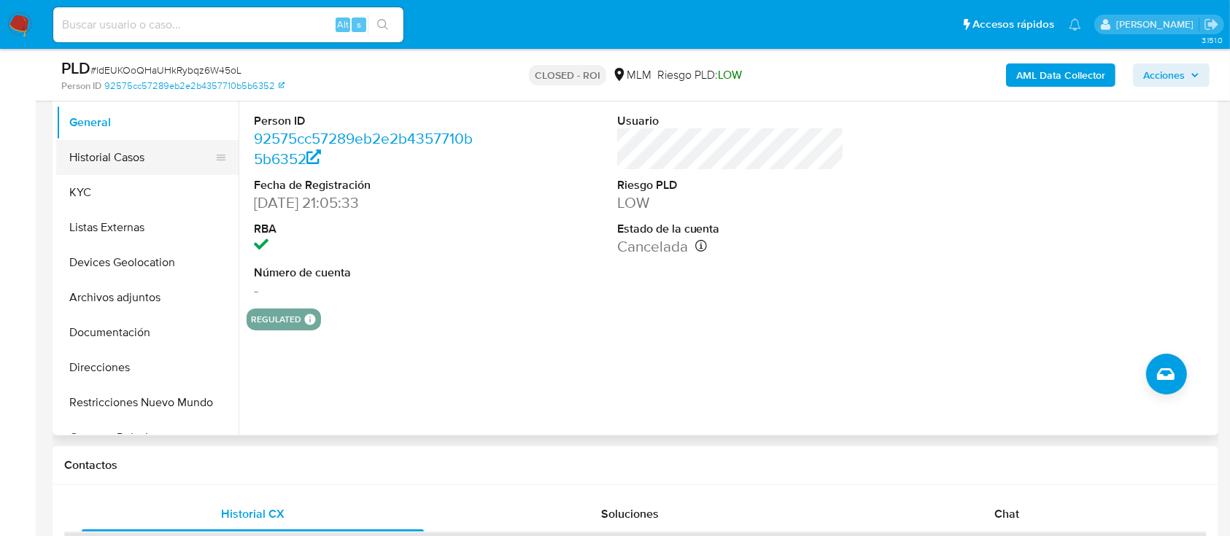
click at [102, 157] on button "Historial Casos" at bounding box center [141, 157] width 171 height 35
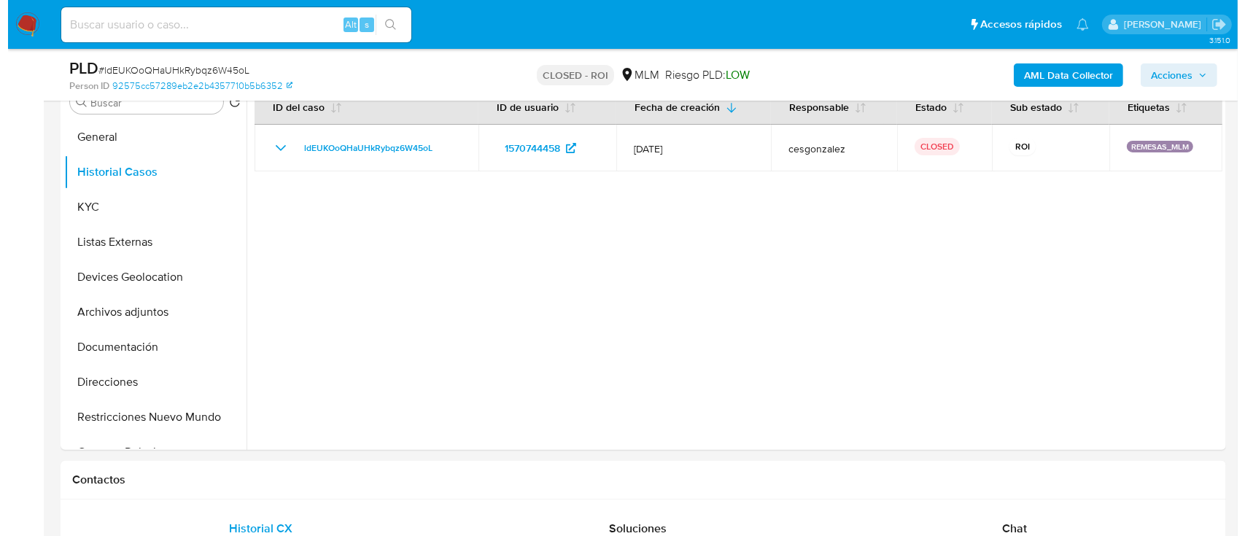
scroll to position [296, 0]
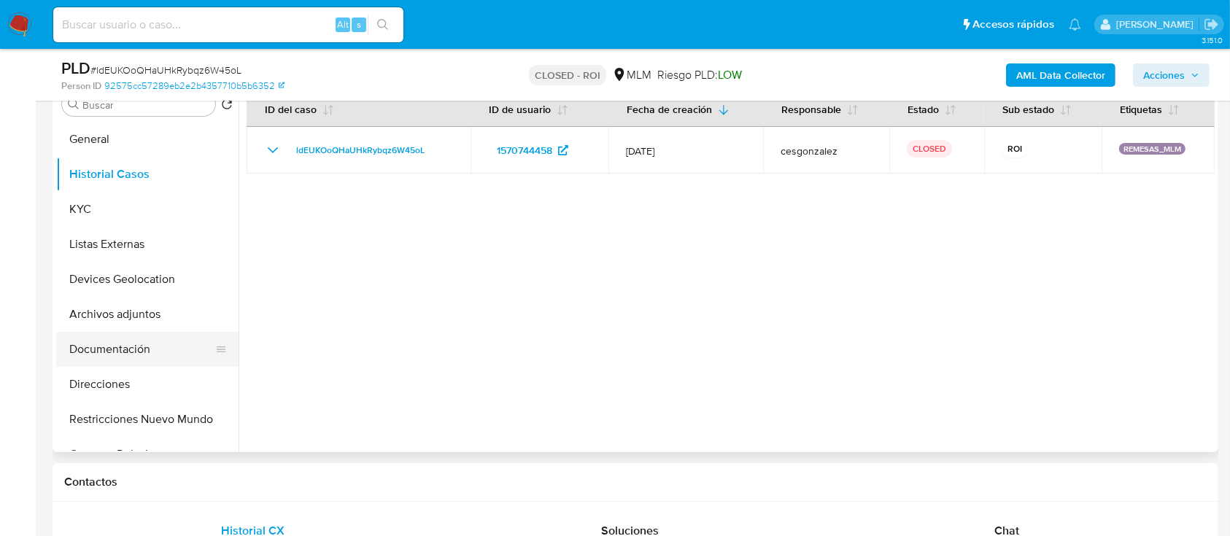
click at [105, 354] on button "Documentación" at bounding box center [141, 349] width 171 height 35
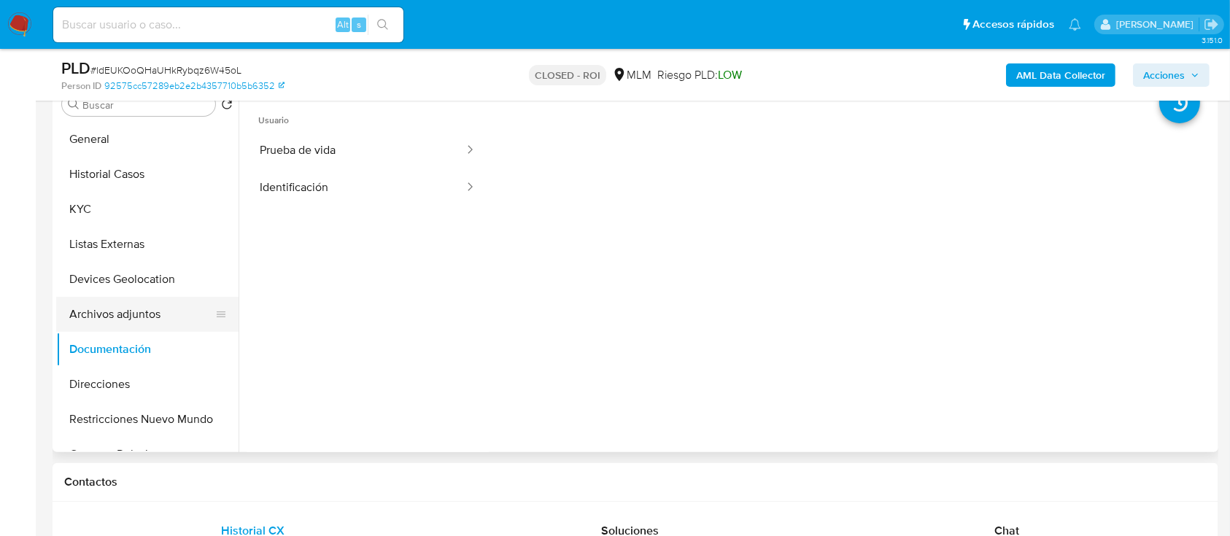
click at [133, 304] on button "Archivos adjuntos" at bounding box center [141, 314] width 171 height 35
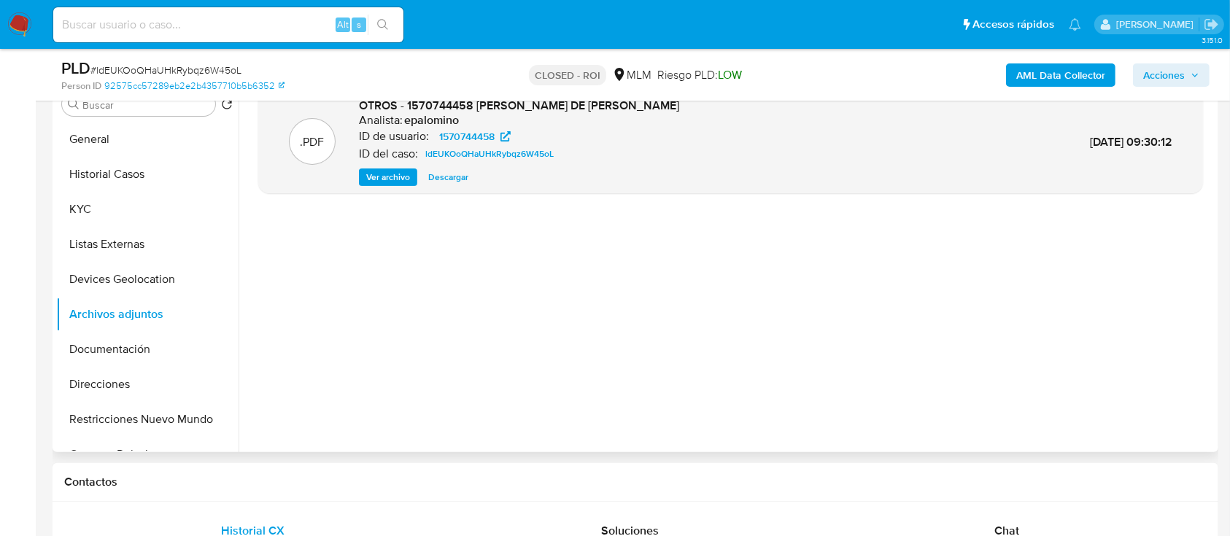
click at [311, 144] on p ".PDF" at bounding box center [312, 142] width 24 height 16
click at [368, 173] on span "Ver archivo" at bounding box center [388, 177] width 44 height 15
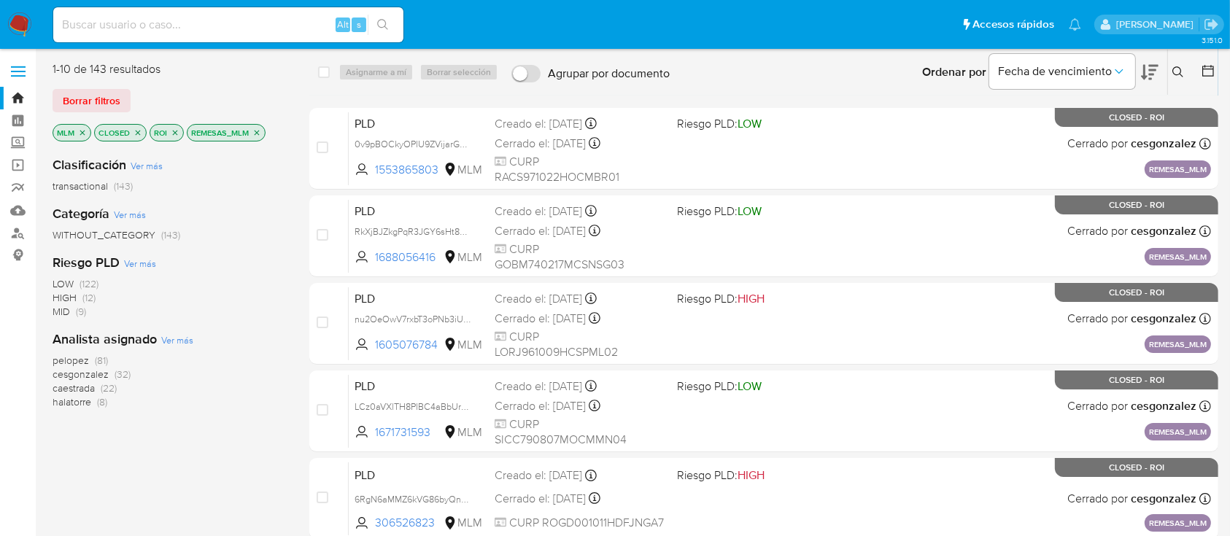
click at [173, 131] on icon "close-filter" at bounding box center [175, 132] width 9 height 9
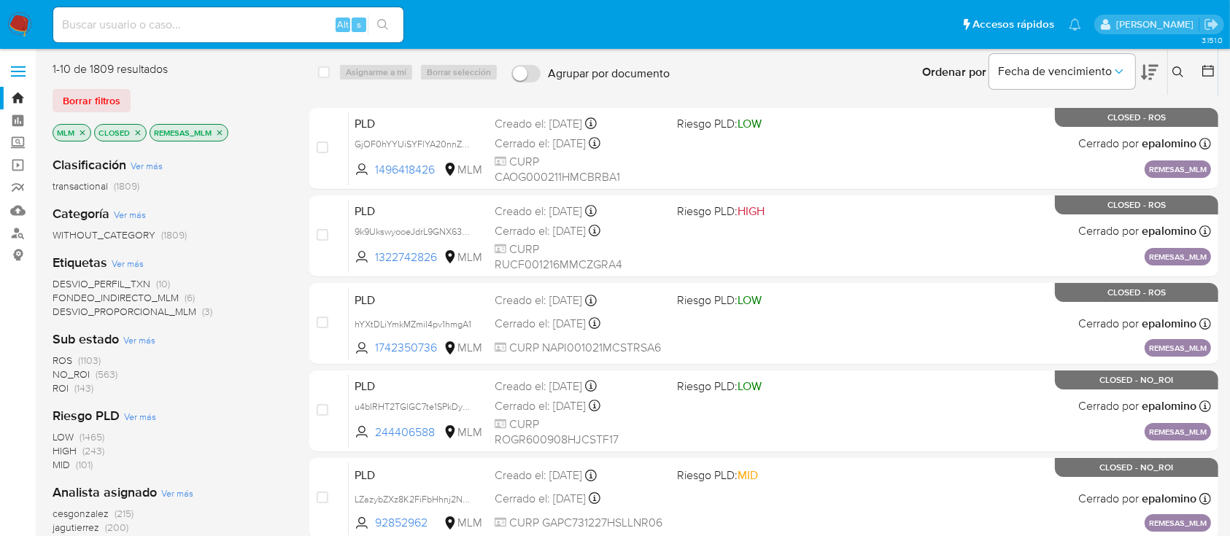
click at [97, 373] on span "(563)" at bounding box center [107, 374] width 22 height 15
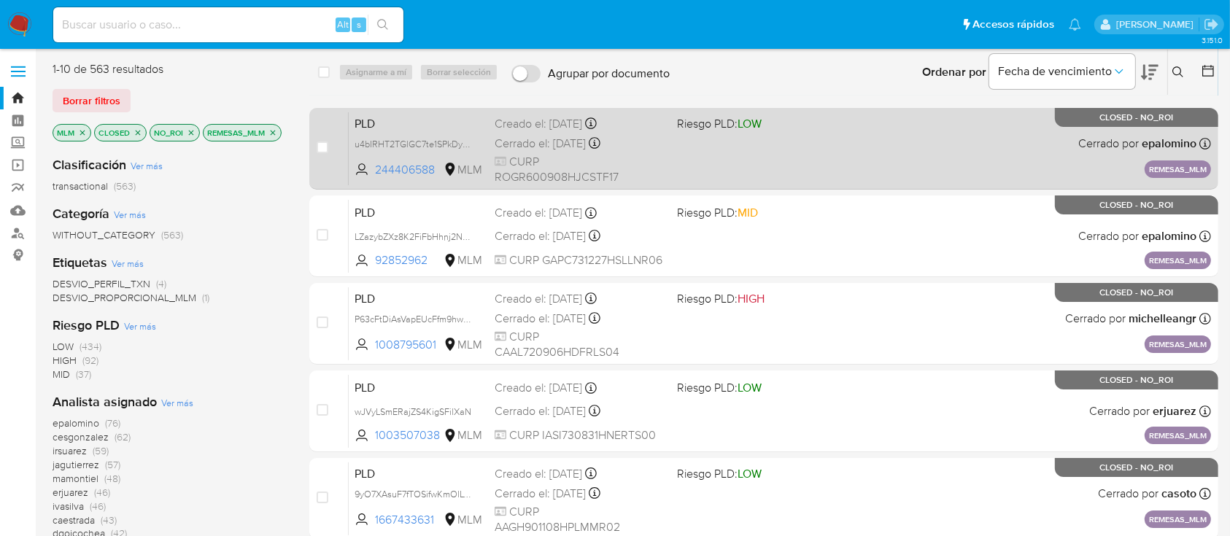
click at [913, 145] on div "PLD u4bIRHT2TGlGC7te1SPkDyFT 244406588 MLM Riesgo PLD: LOW Creado el: 12/04/202…" at bounding box center [780, 149] width 862 height 74
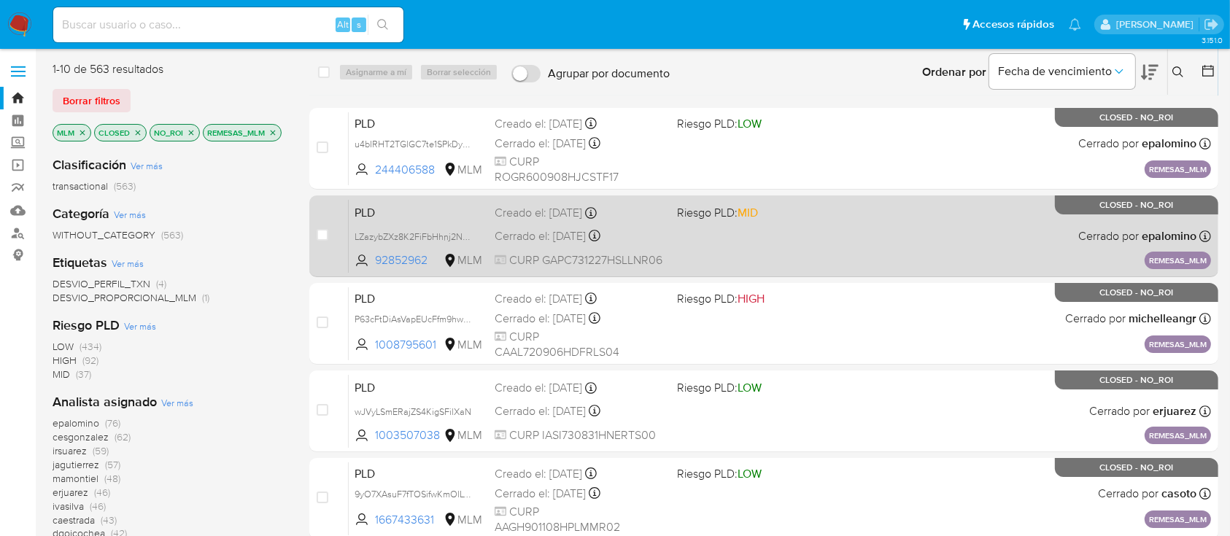
click at [739, 236] on div "PLD LZazybZXz8K2FiFbHhnj2NL6 92852962 MLM Riesgo PLD: MID Creado el: 12/04/2024…" at bounding box center [780, 236] width 862 height 74
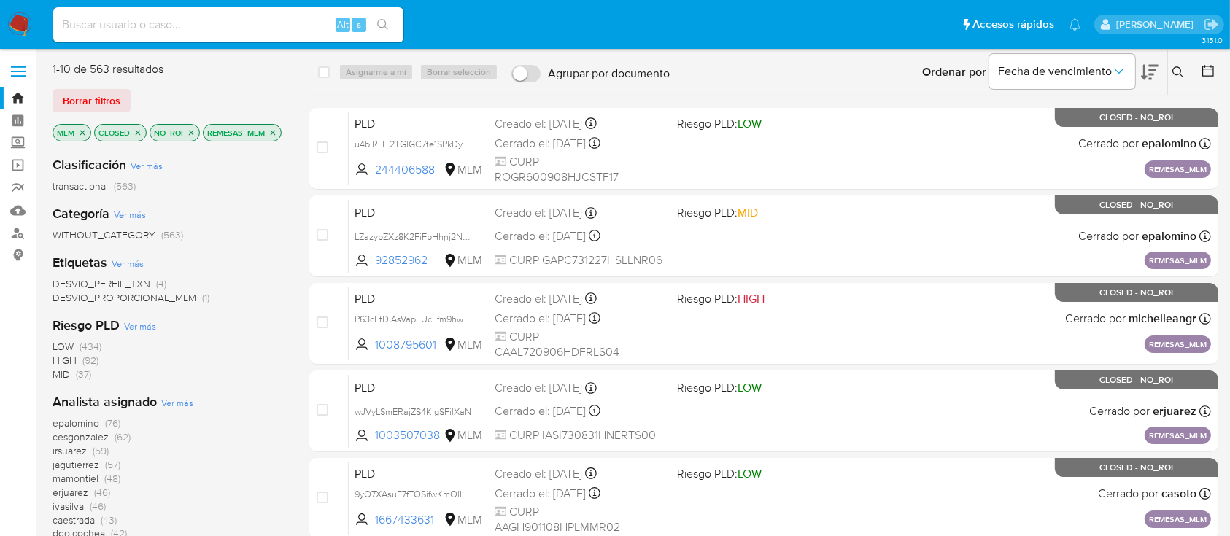
click at [20, 29] on img at bounding box center [19, 24] width 25 height 25
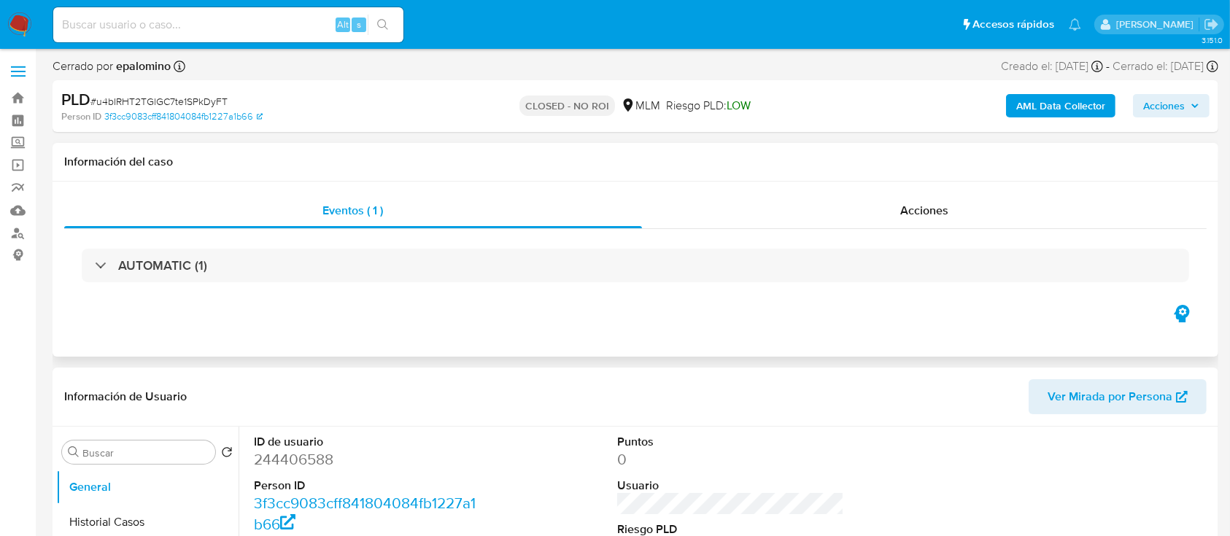
select select "10"
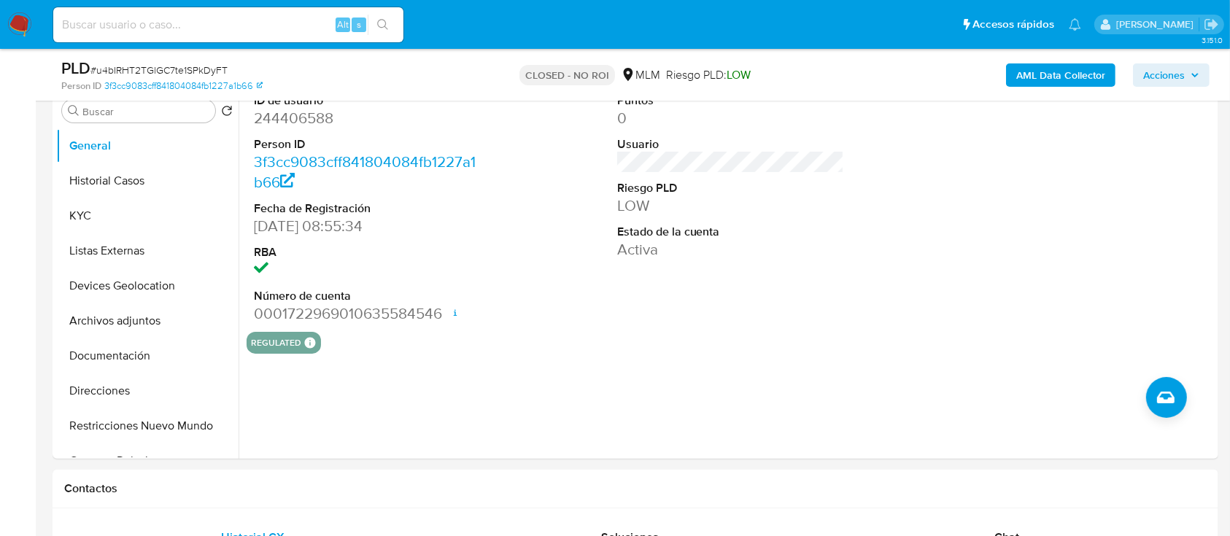
scroll to position [292, 0]
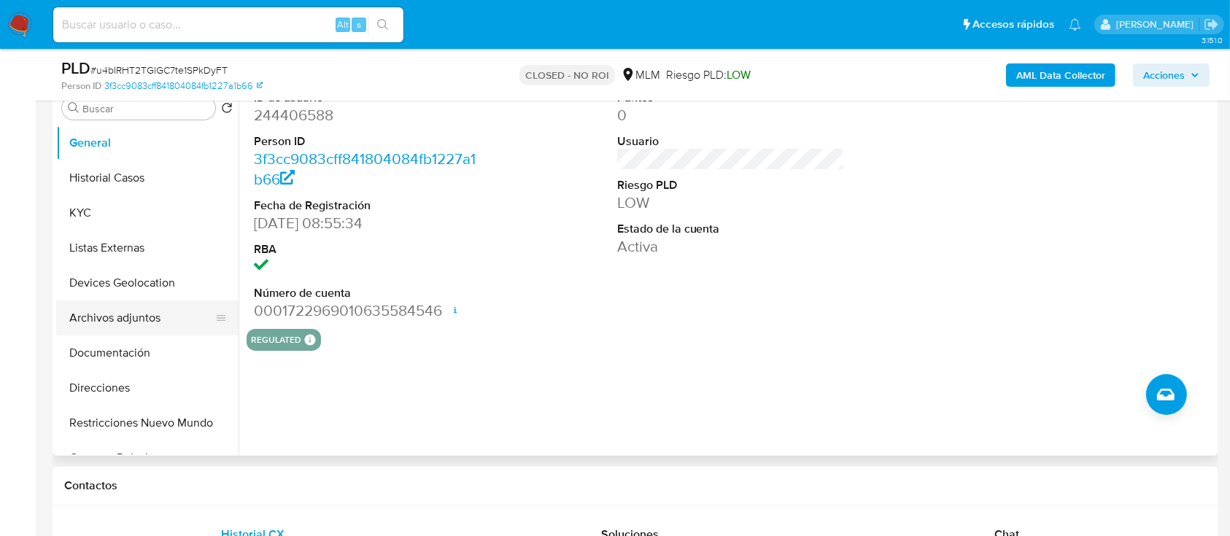
click at [122, 330] on button "Archivos adjuntos" at bounding box center [141, 317] width 171 height 35
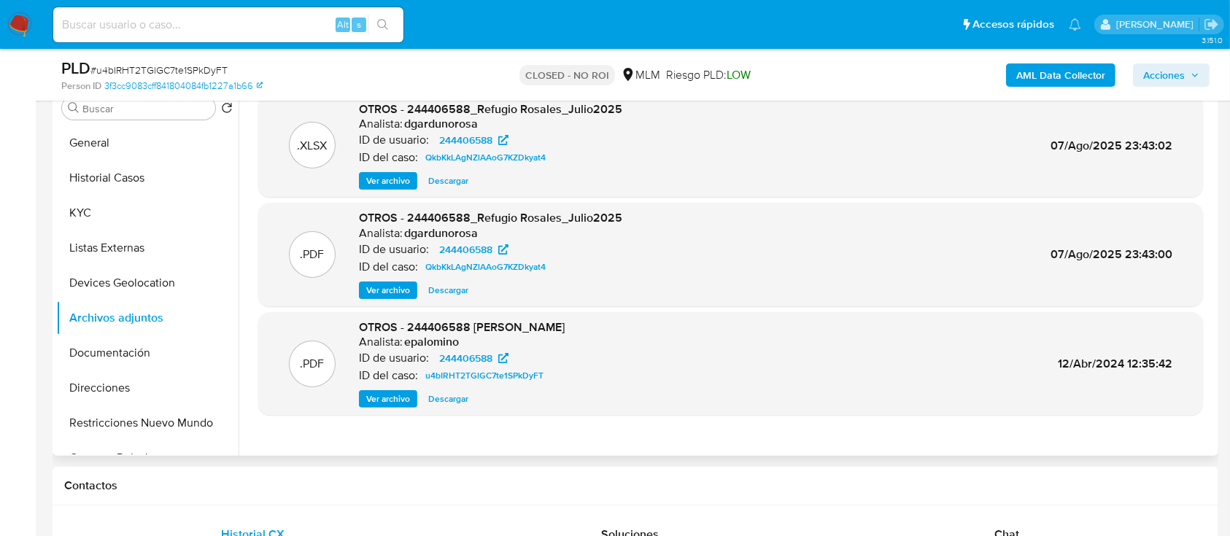
click at [380, 295] on span "Ver archivo" at bounding box center [388, 290] width 44 height 15
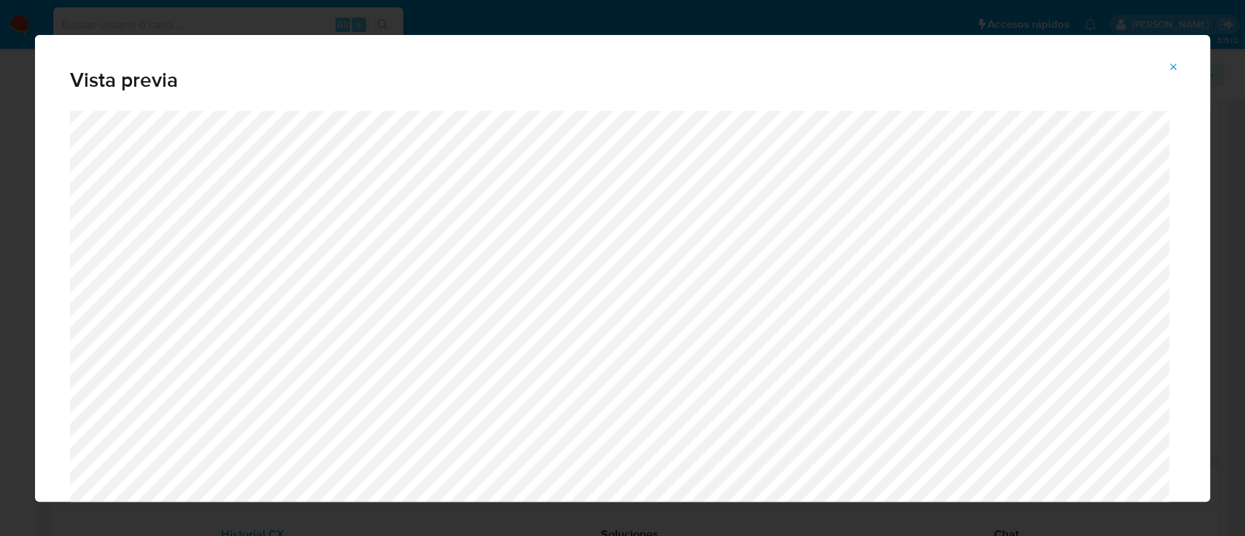
click at [1170, 66] on icon "Attachment preview" at bounding box center [1174, 67] width 12 height 12
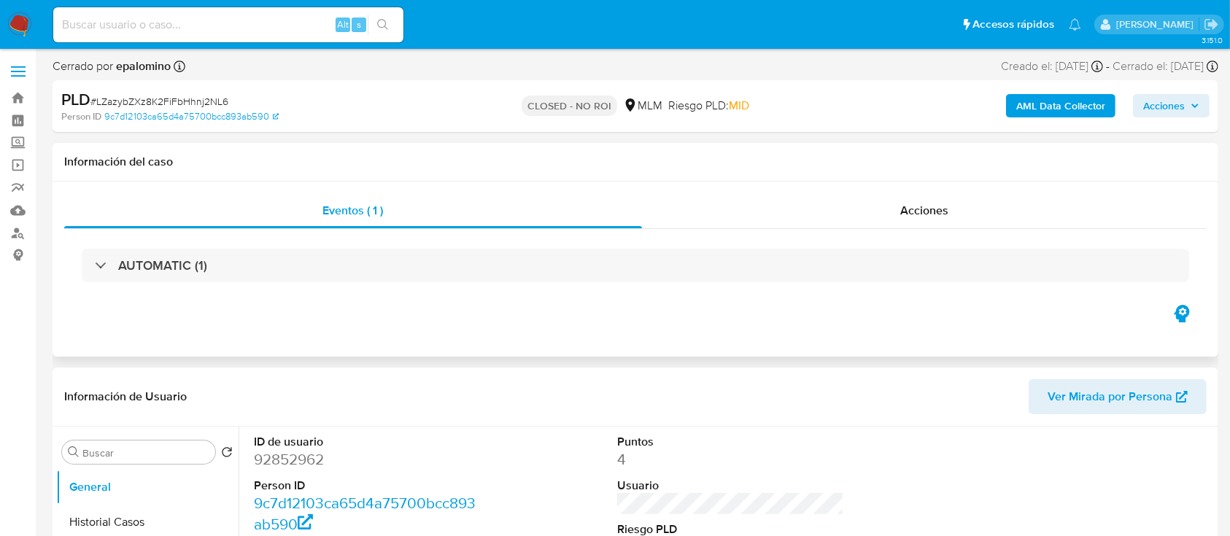
select select "10"
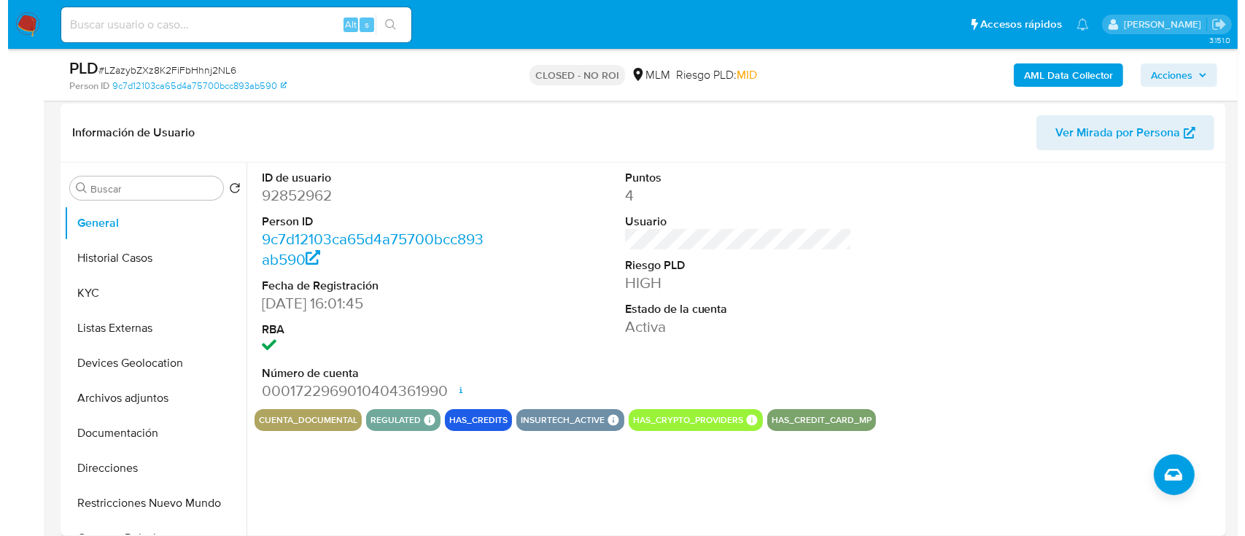
scroll to position [216, 0]
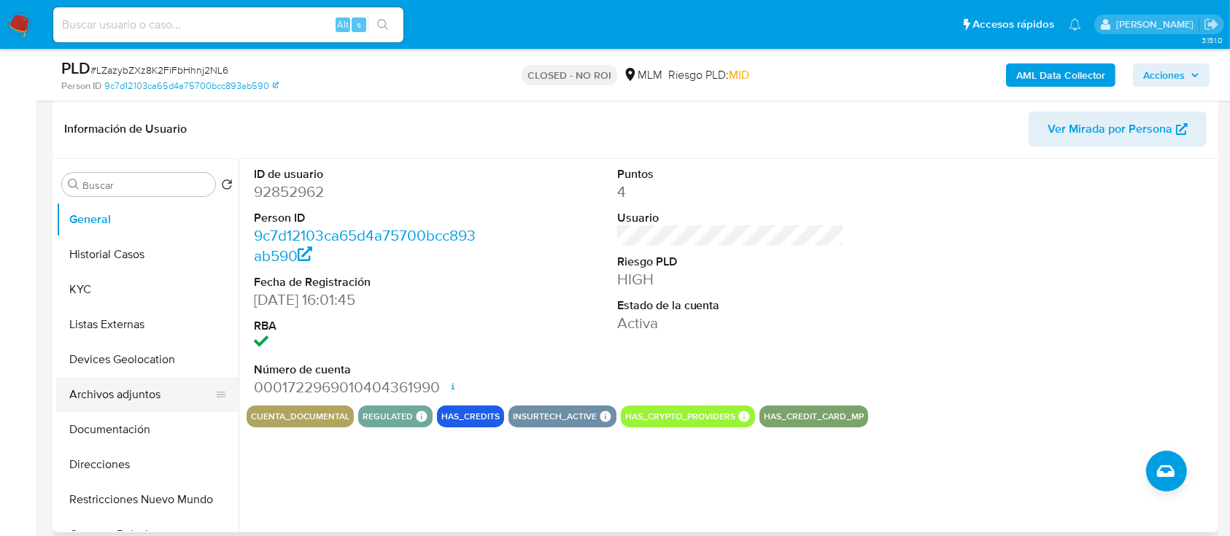
click at [140, 384] on button "Archivos adjuntos" at bounding box center [141, 394] width 171 height 35
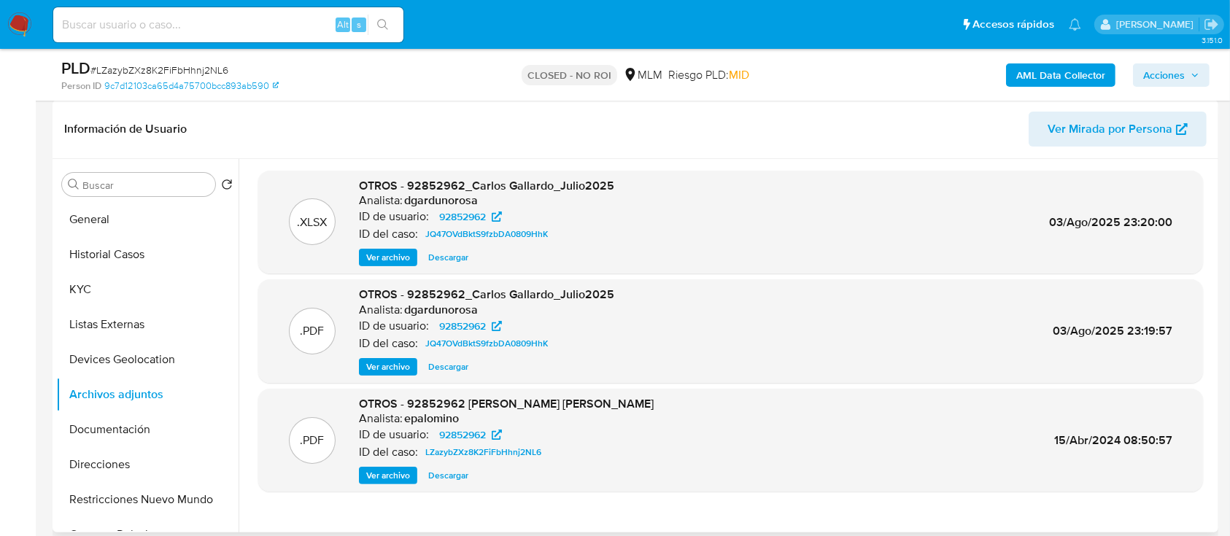
click at [381, 366] on span "Ver archivo" at bounding box center [388, 367] width 44 height 15
